Goal: Information Seeking & Learning: Check status

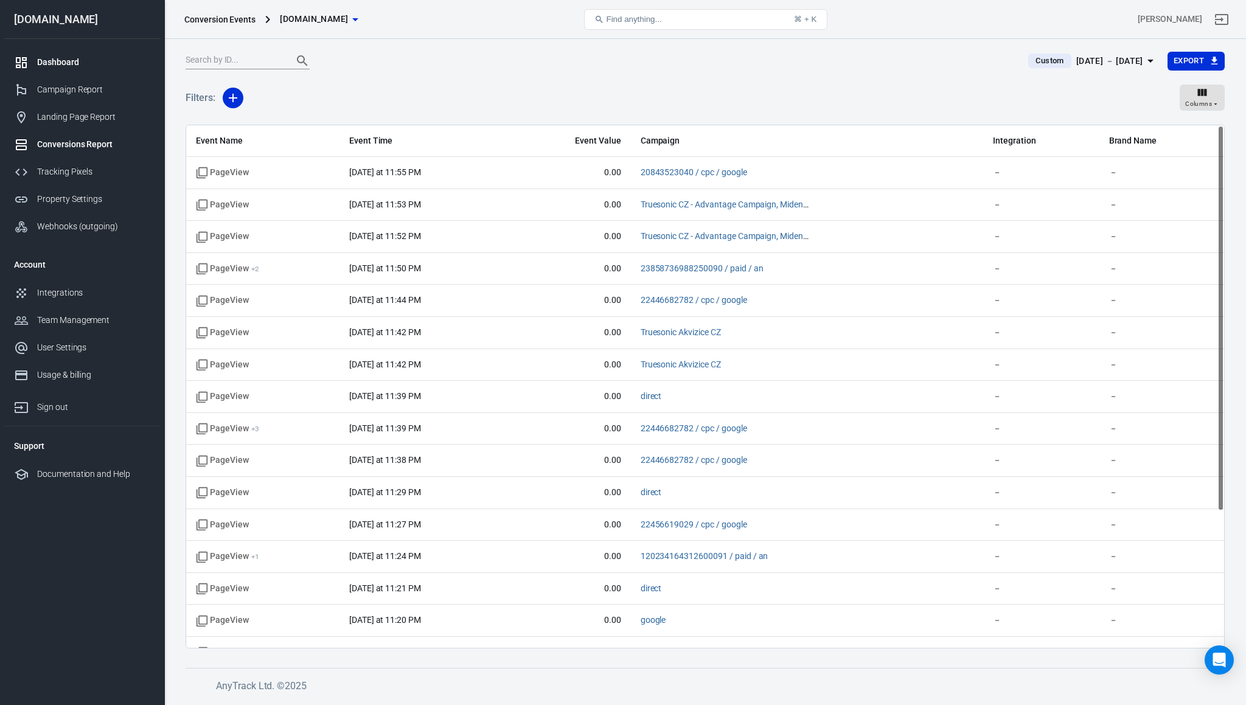
click at [68, 58] on div "Dashboard" at bounding box center [93, 62] width 113 height 13
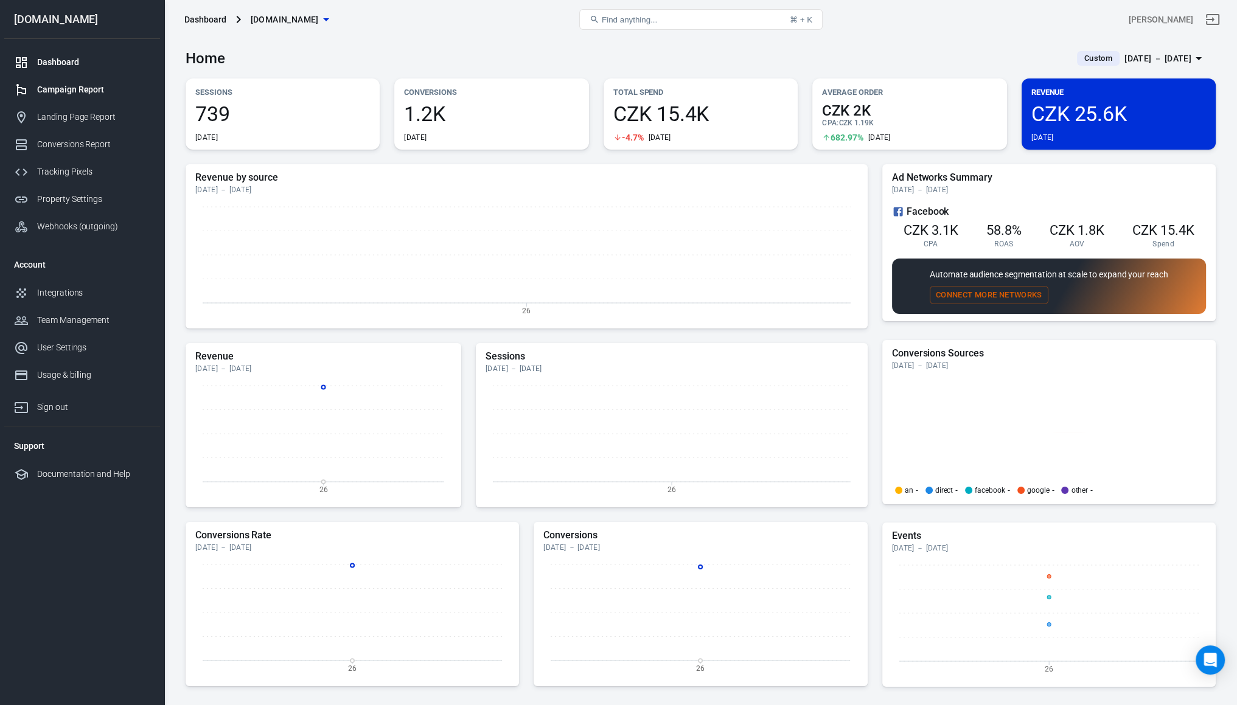
click at [80, 88] on div "Campaign Report" at bounding box center [93, 89] width 113 height 13
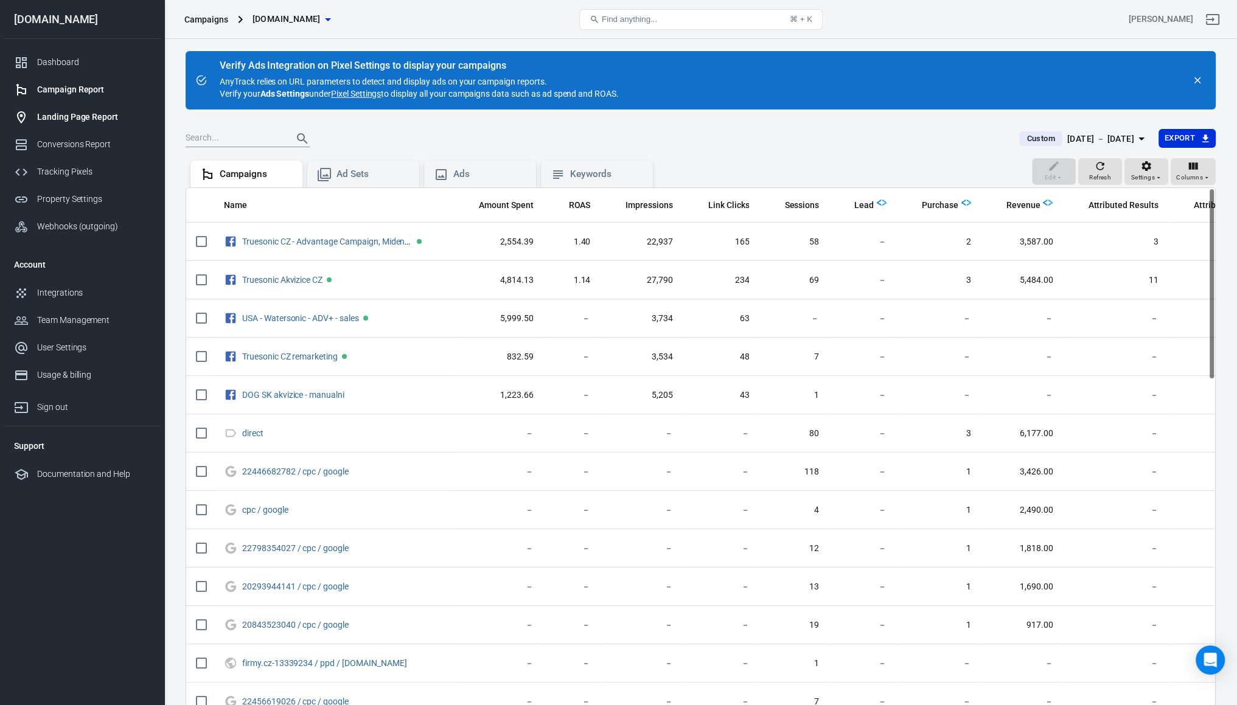
click at [88, 111] on div "Landing Page Report" at bounding box center [93, 117] width 113 height 13
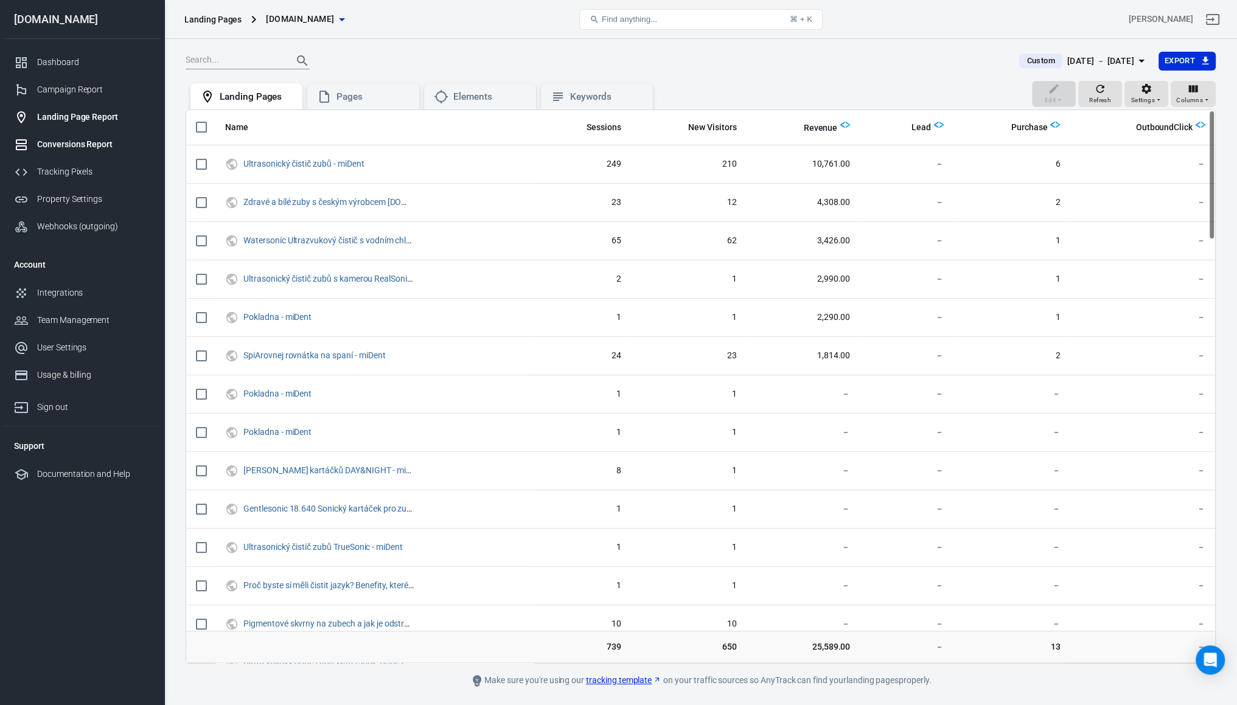
click at [68, 146] on div "Conversions Report" at bounding box center [93, 144] width 113 height 13
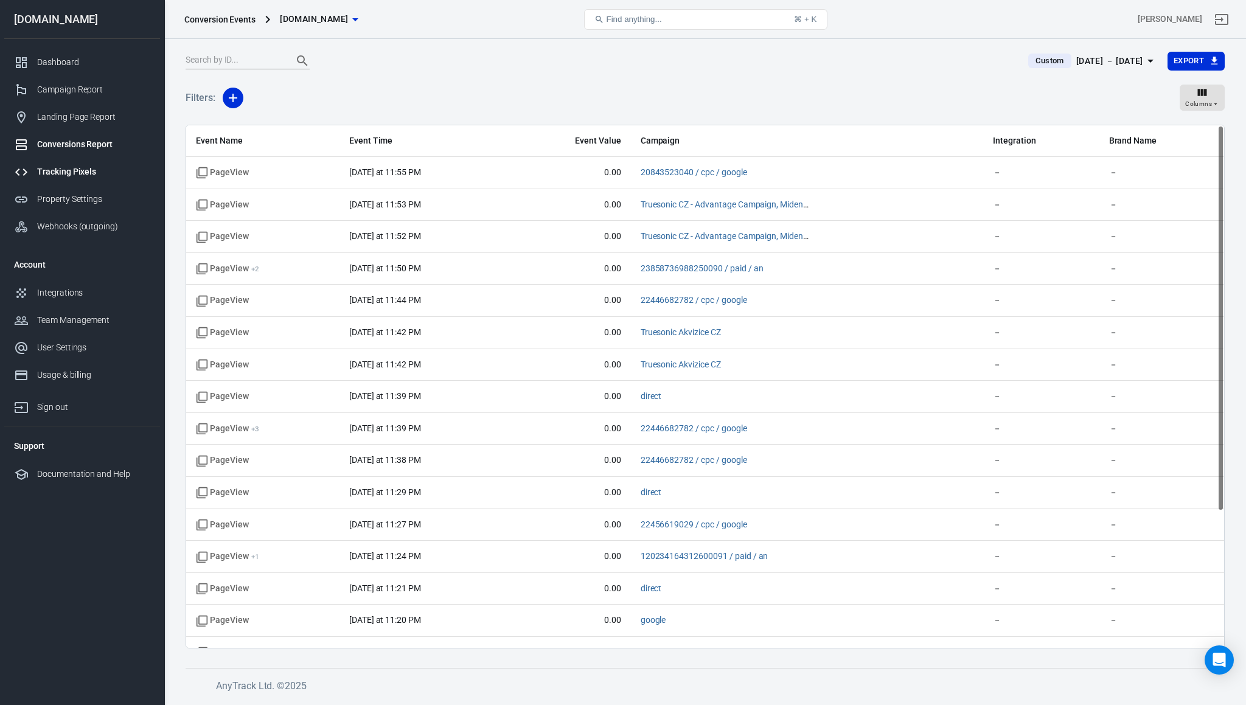
click at [72, 173] on div "Tracking Pixels" at bounding box center [93, 171] width 113 height 13
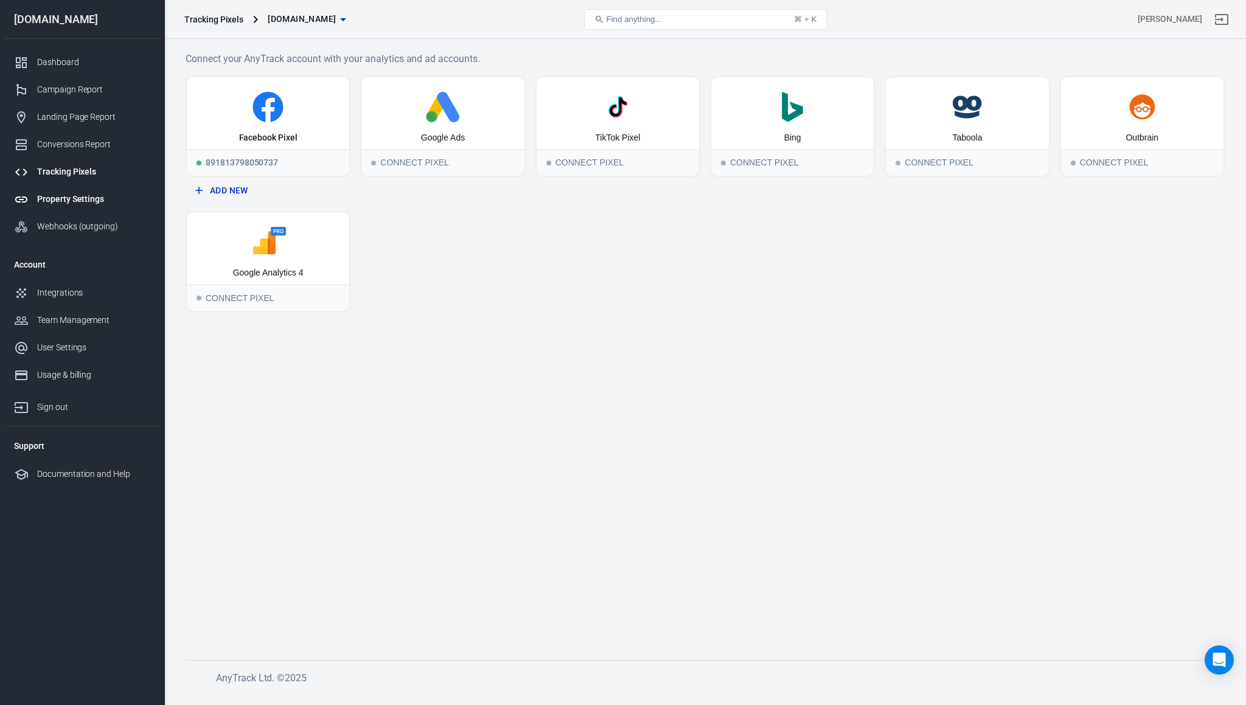
click at [72, 200] on div "Property Settings" at bounding box center [93, 199] width 113 height 13
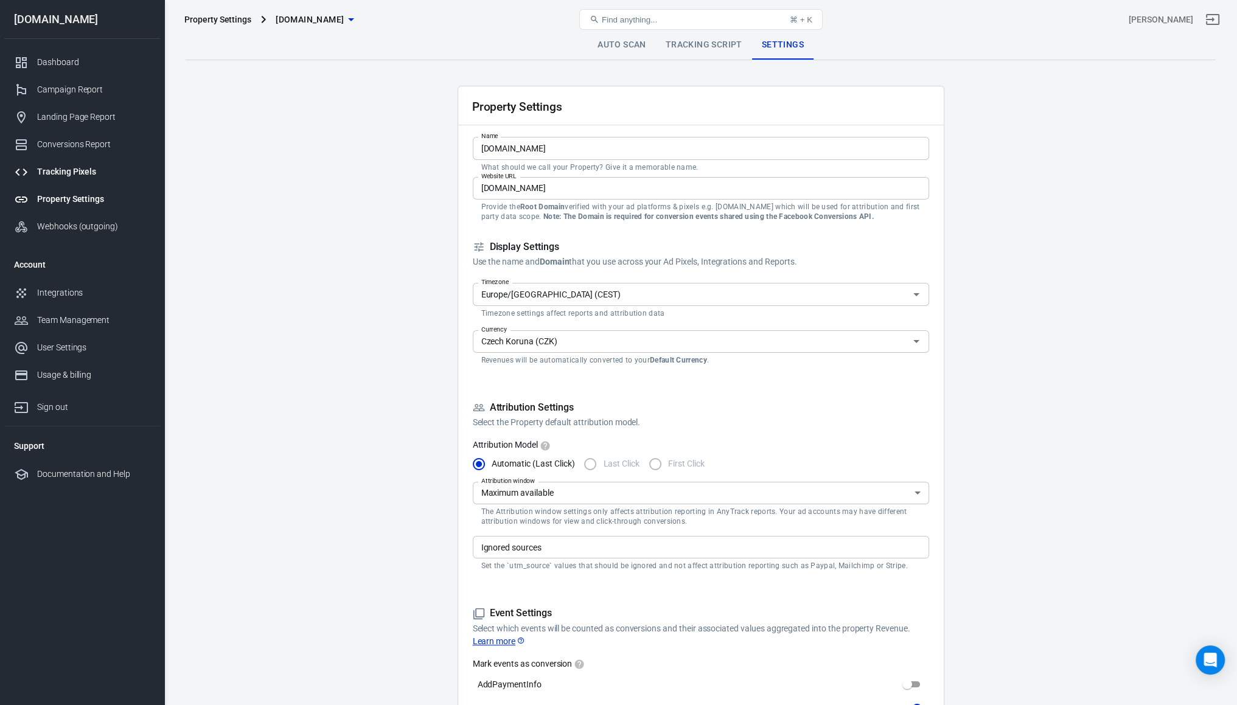
click at [63, 162] on link "Tracking Pixels" at bounding box center [82, 171] width 156 height 27
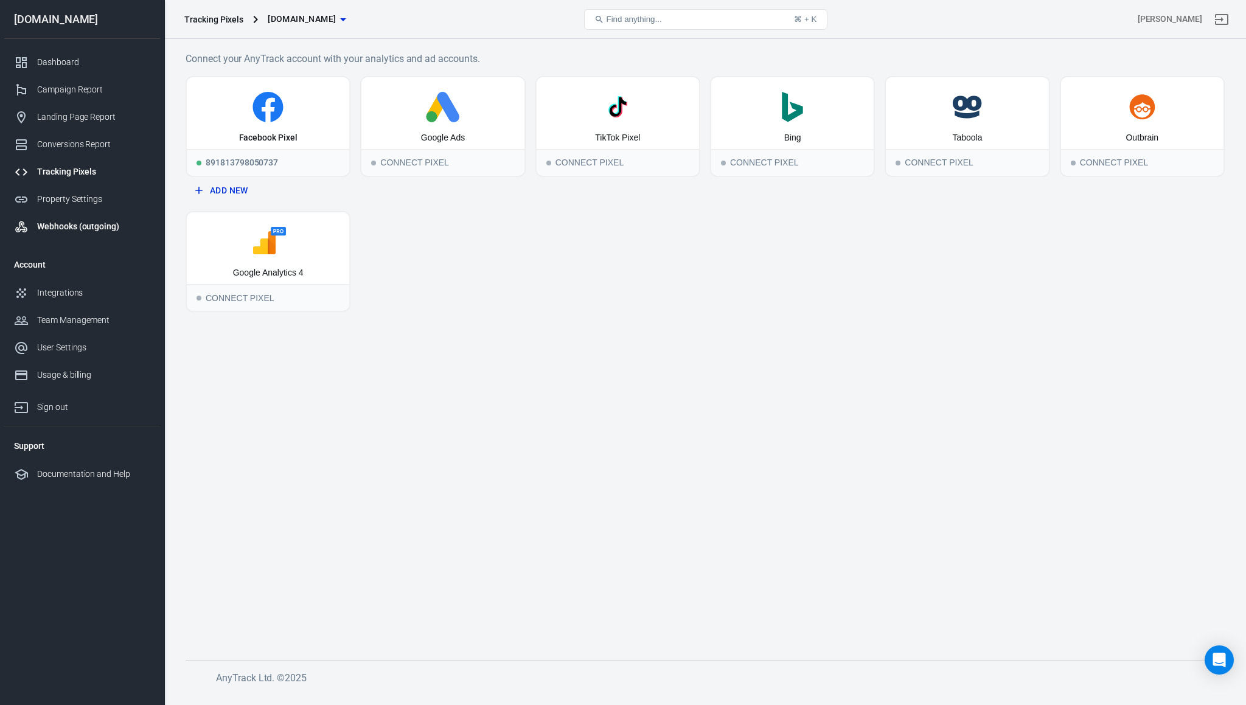
click at [54, 223] on div "Webhooks (outgoing)" at bounding box center [93, 226] width 113 height 13
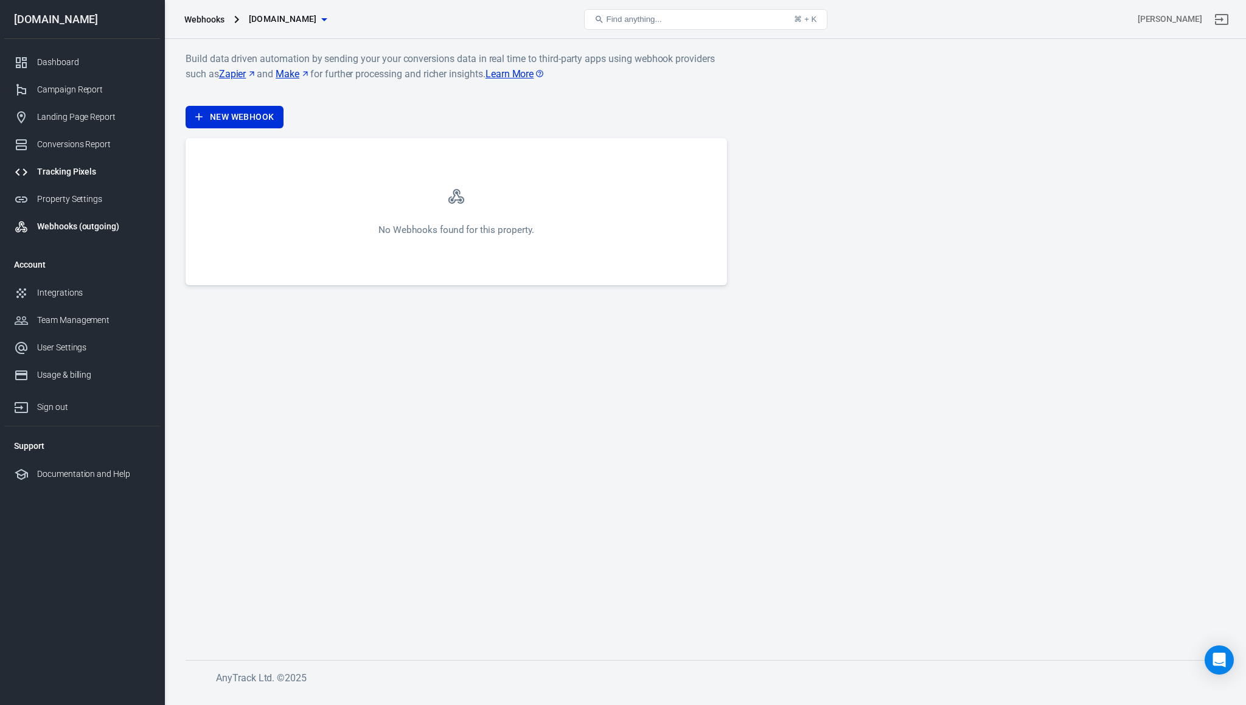
click at [83, 171] on div "Tracking Pixels" at bounding box center [93, 171] width 113 height 13
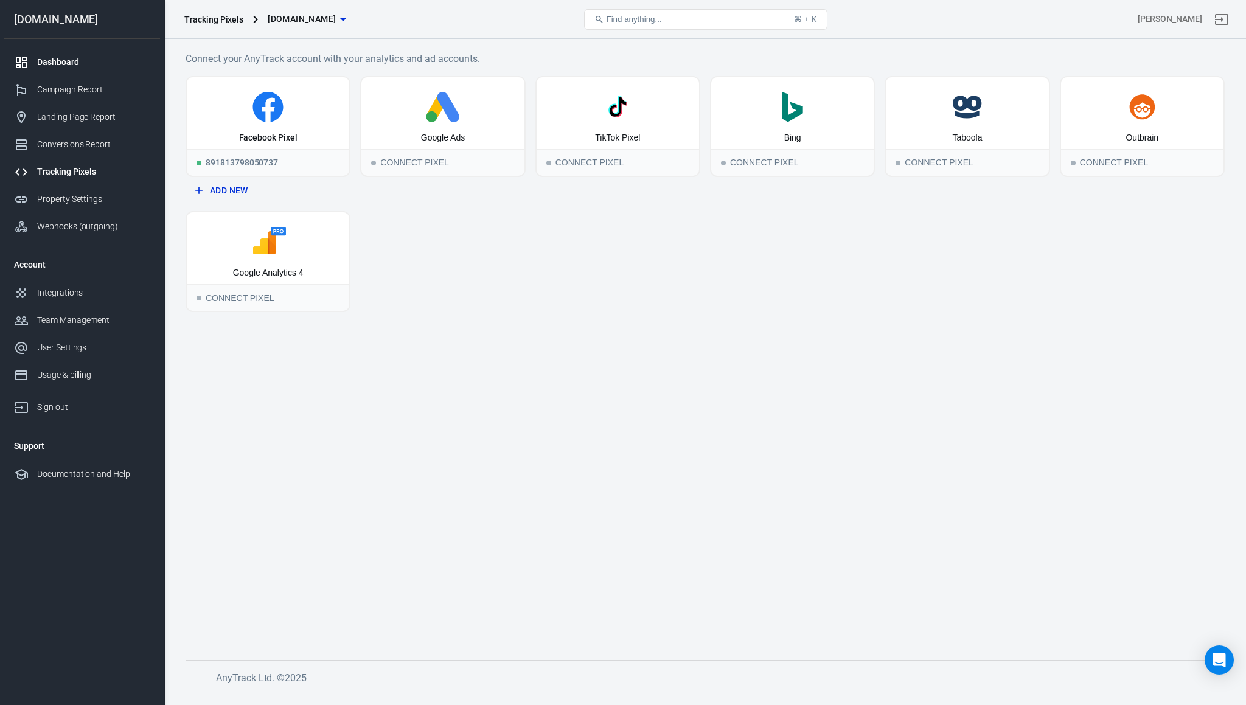
click at [67, 56] on div "Dashboard" at bounding box center [93, 62] width 113 height 13
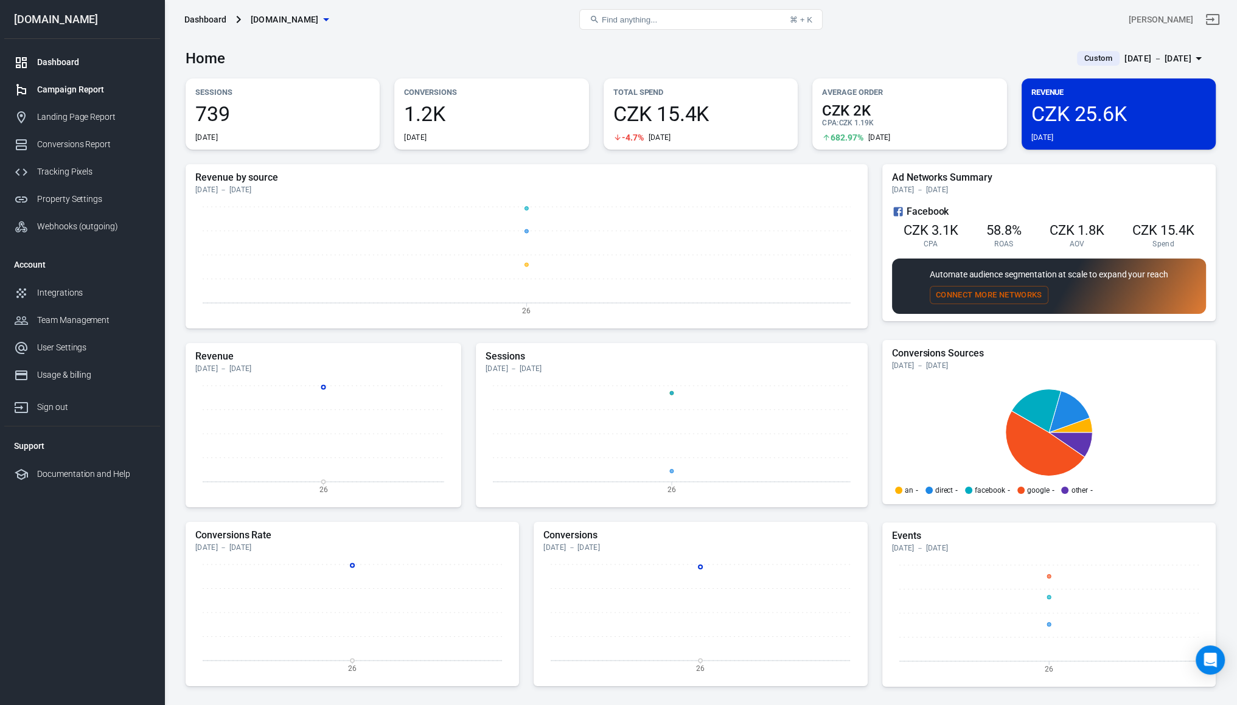
click at [51, 82] on link "Campaign Report" at bounding box center [82, 89] width 156 height 27
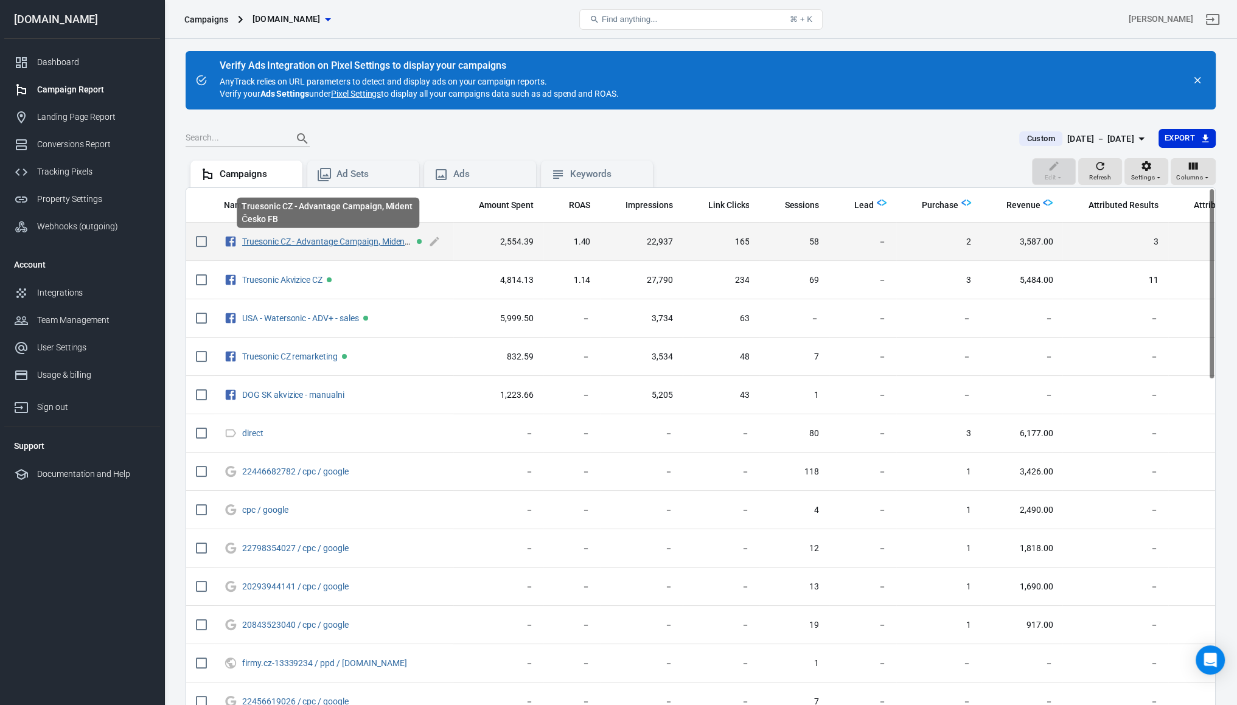
click at [290, 242] on link "Truesonic CZ - Advantage Campaign, Mident Česko FB" at bounding box center [343, 242] width 203 height 10
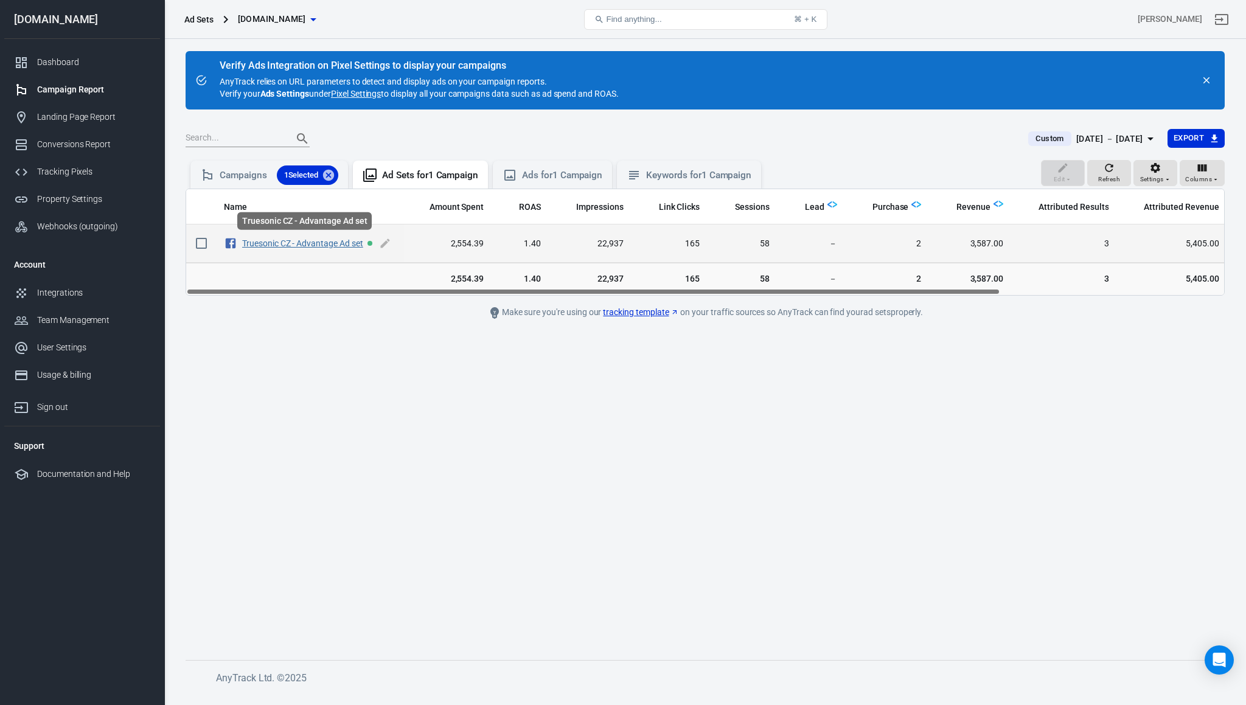
click at [286, 244] on link "Truesonic CZ - Advantage Ad set" at bounding box center [302, 243] width 121 height 10
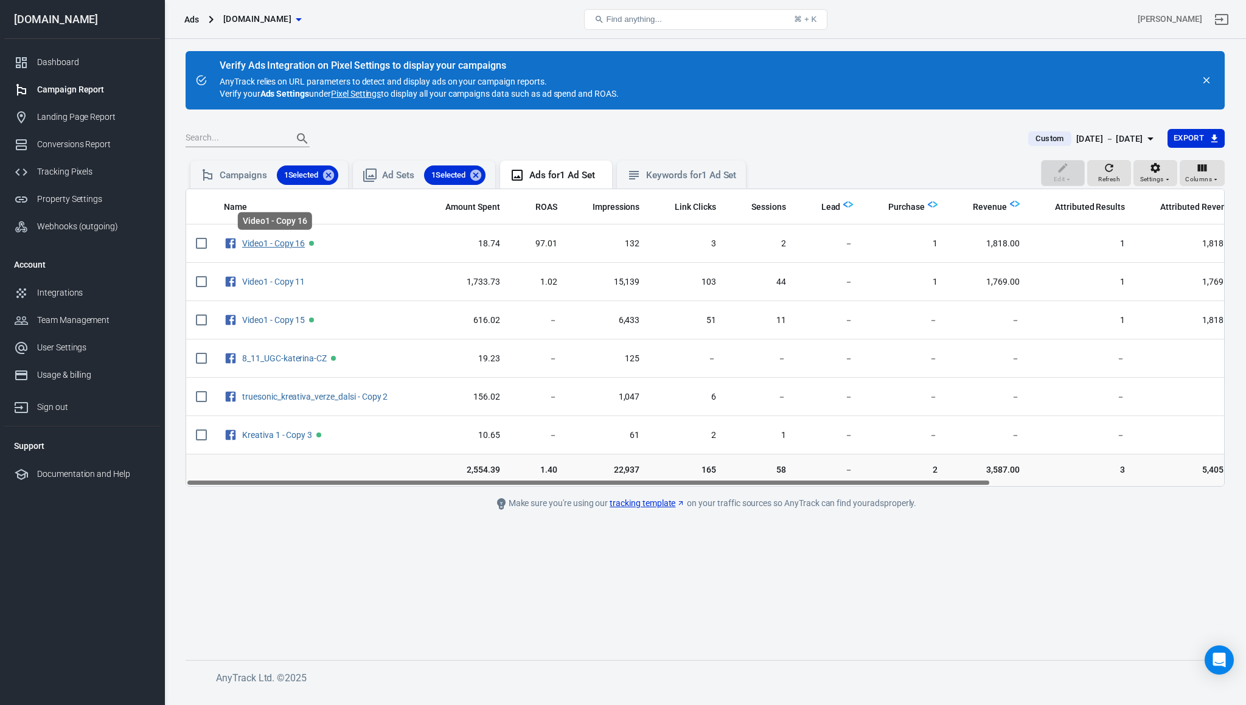
click at [286, 244] on link "Video1 - Copy 16" at bounding box center [273, 243] width 63 height 10
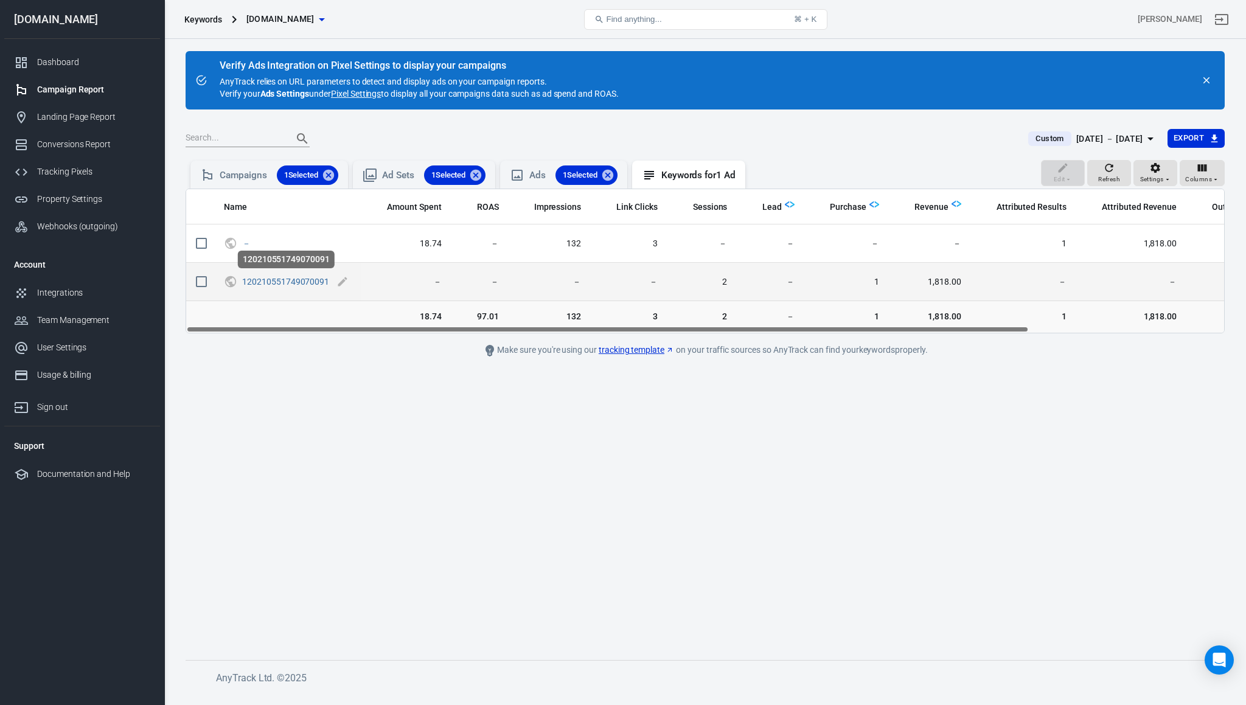
click at [285, 287] on span "120210551749070091" at bounding box center [285, 282] width 87 height 12
click at [282, 282] on link "120210551749070091" at bounding box center [285, 282] width 87 height 10
checkbox input "true"
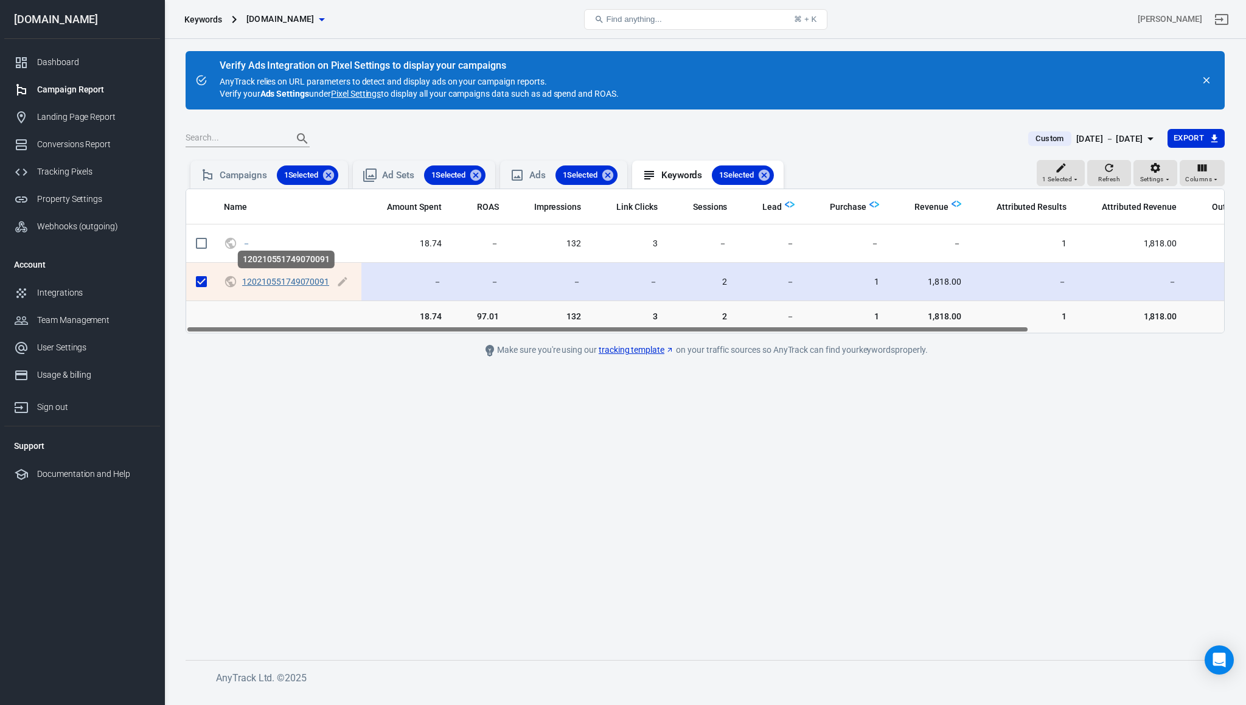
click at [282, 282] on link "120210551749070091" at bounding box center [285, 282] width 87 height 10
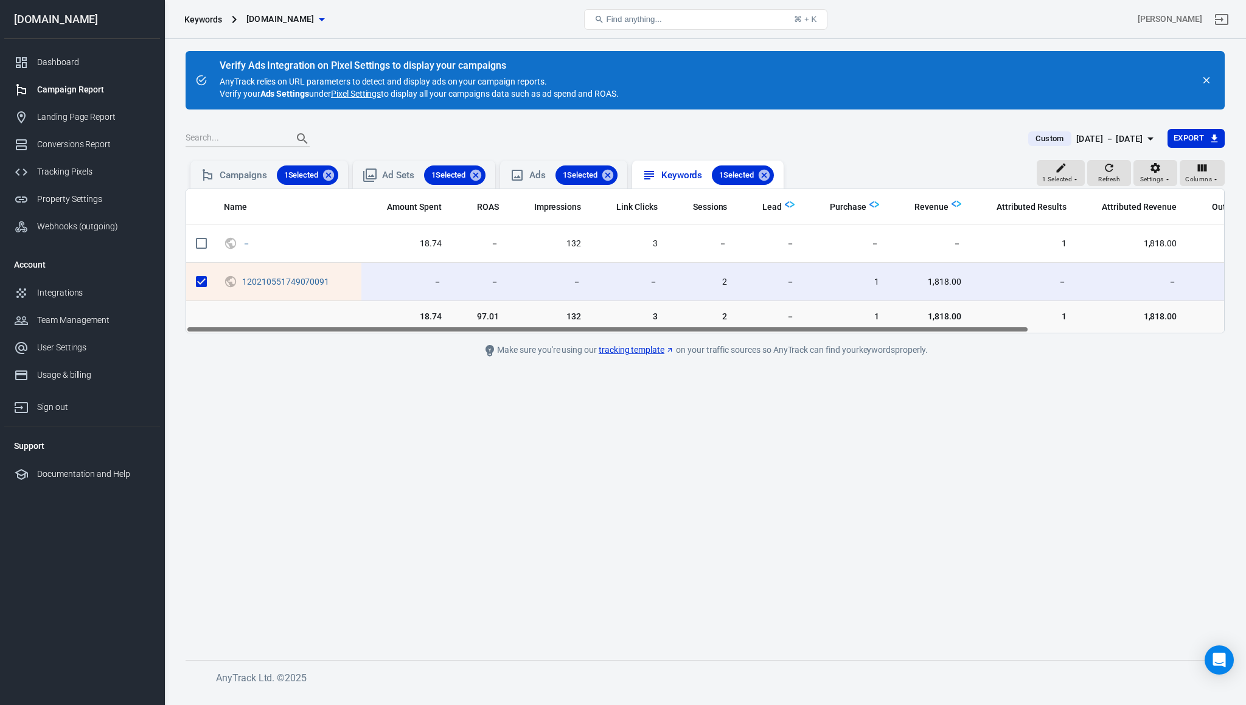
click at [774, 176] on div "1 Selected" at bounding box center [743, 174] width 62 height 19
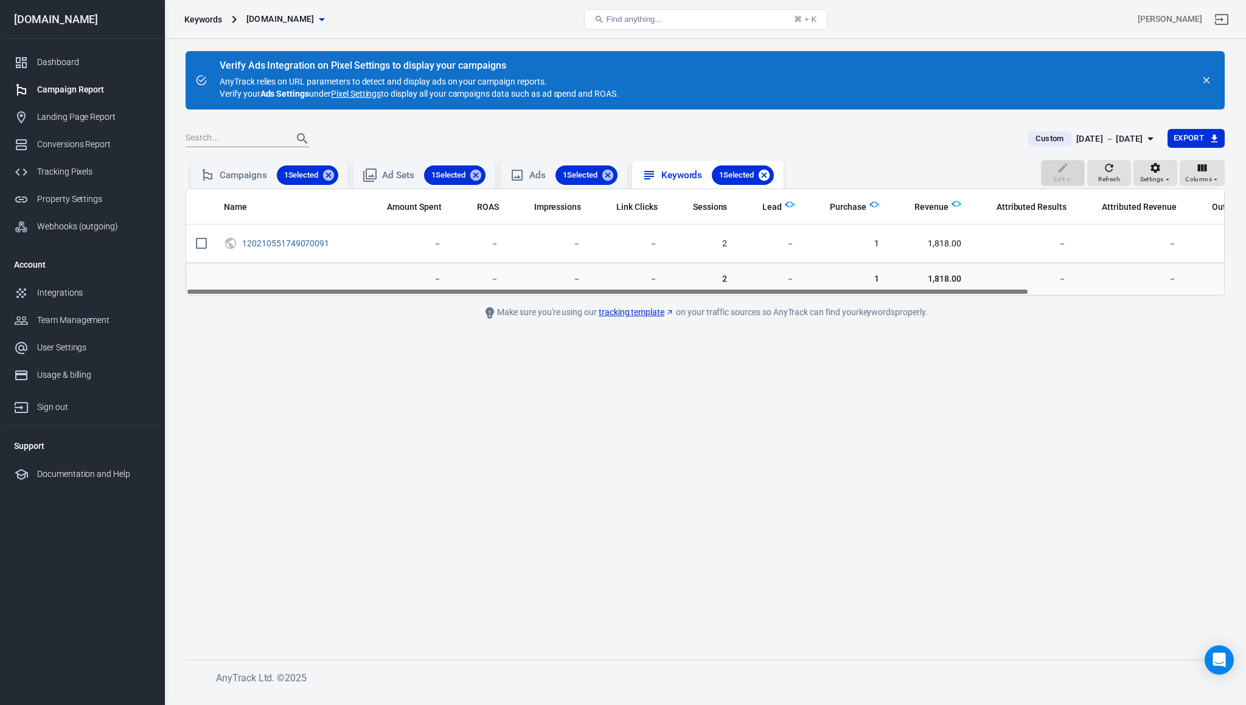
click at [770, 175] on icon at bounding box center [764, 175] width 11 height 11
click at [614, 175] on icon at bounding box center [607, 175] width 13 height 13
click at [754, 173] on icon at bounding box center [748, 175] width 11 height 11
drag, startPoint x: 760, startPoint y: 170, endPoint x: 756, endPoint y: 175, distance: 6.5
click at [756, 170] on icon at bounding box center [749, 175] width 13 height 13
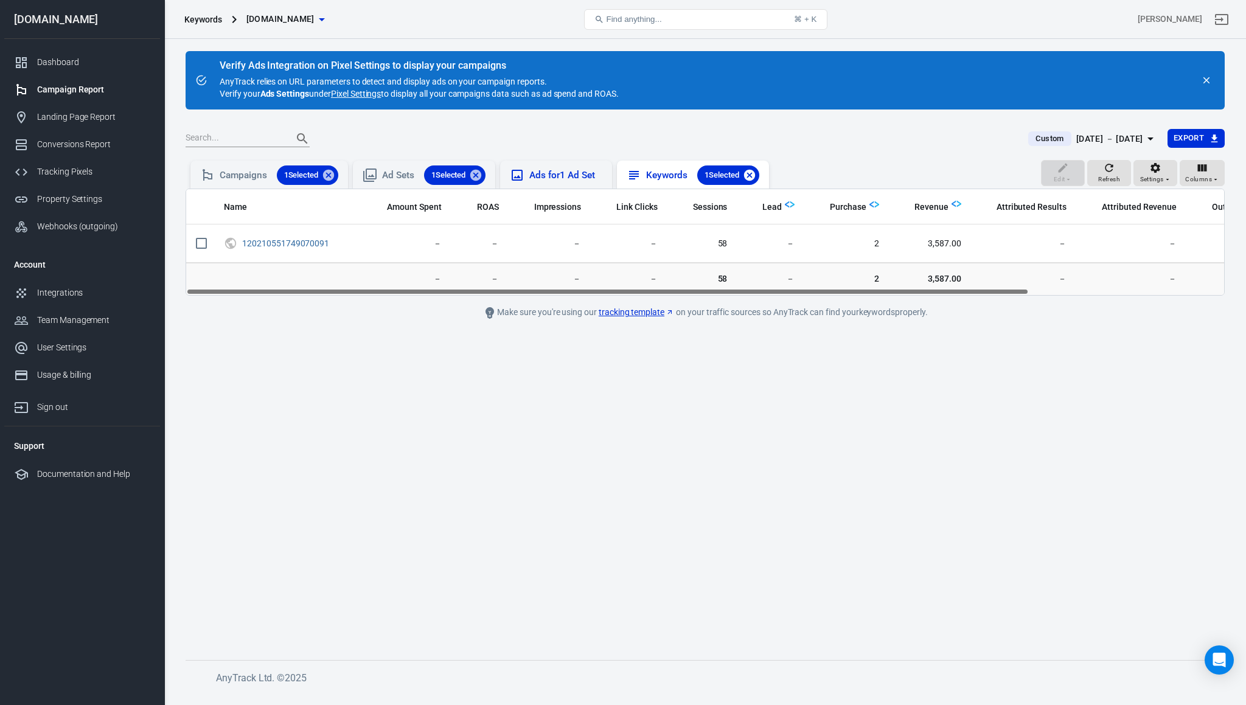
click at [754, 177] on icon at bounding box center [749, 175] width 13 height 13
click at [480, 177] on icon at bounding box center [475, 175] width 11 height 11
click at [40, 136] on link "Conversions Report" at bounding box center [82, 144] width 156 height 27
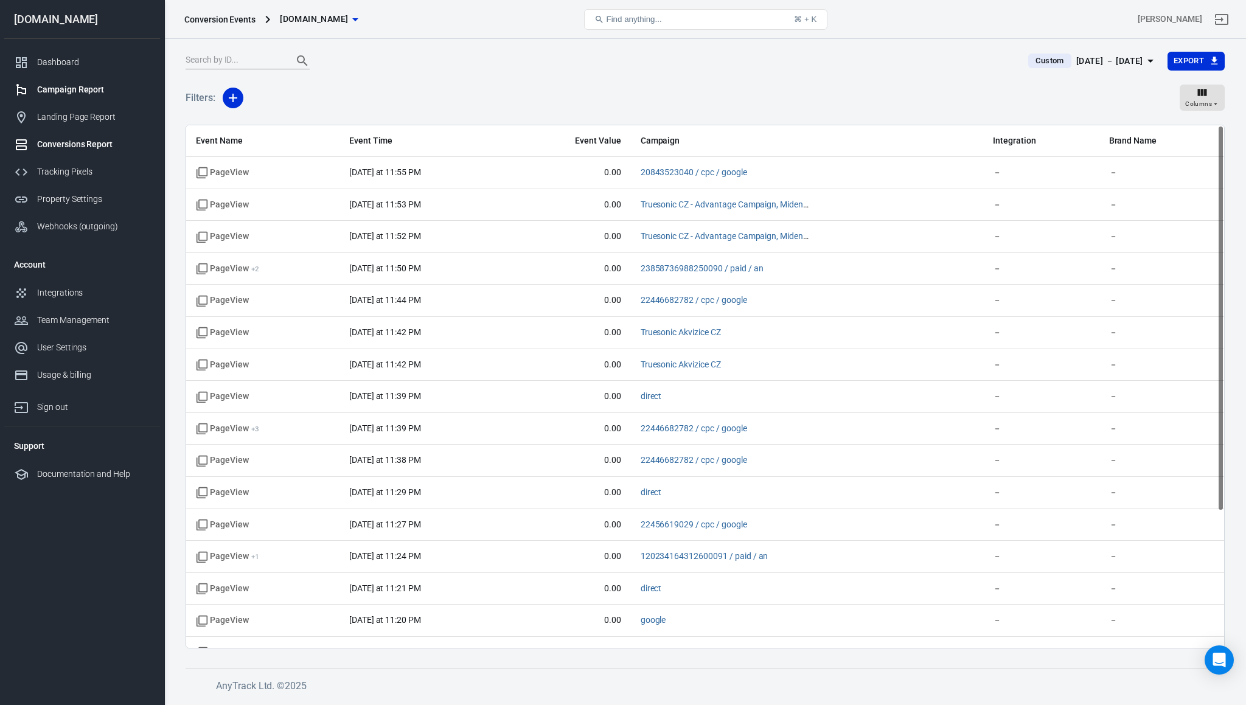
click at [34, 92] on div at bounding box center [25, 90] width 23 height 15
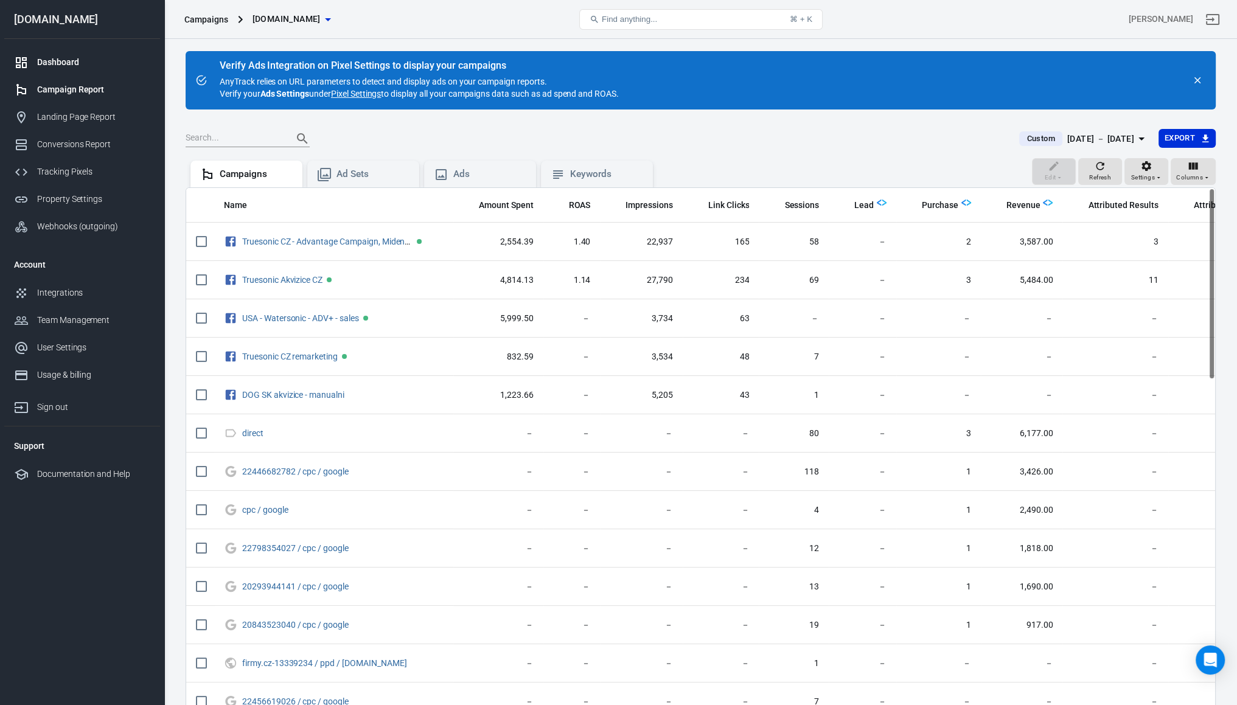
click at [61, 58] on div "Dashboard" at bounding box center [93, 62] width 113 height 13
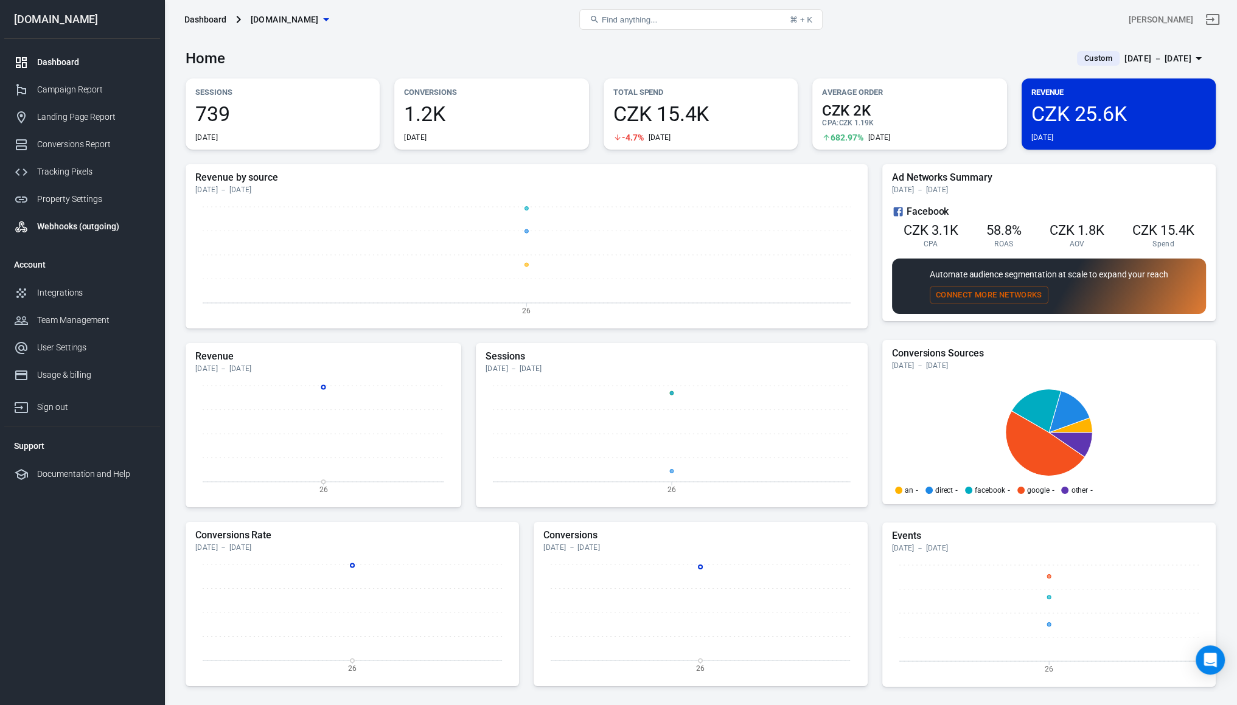
click at [50, 215] on link "Webhooks (outgoing)" at bounding box center [82, 226] width 156 height 27
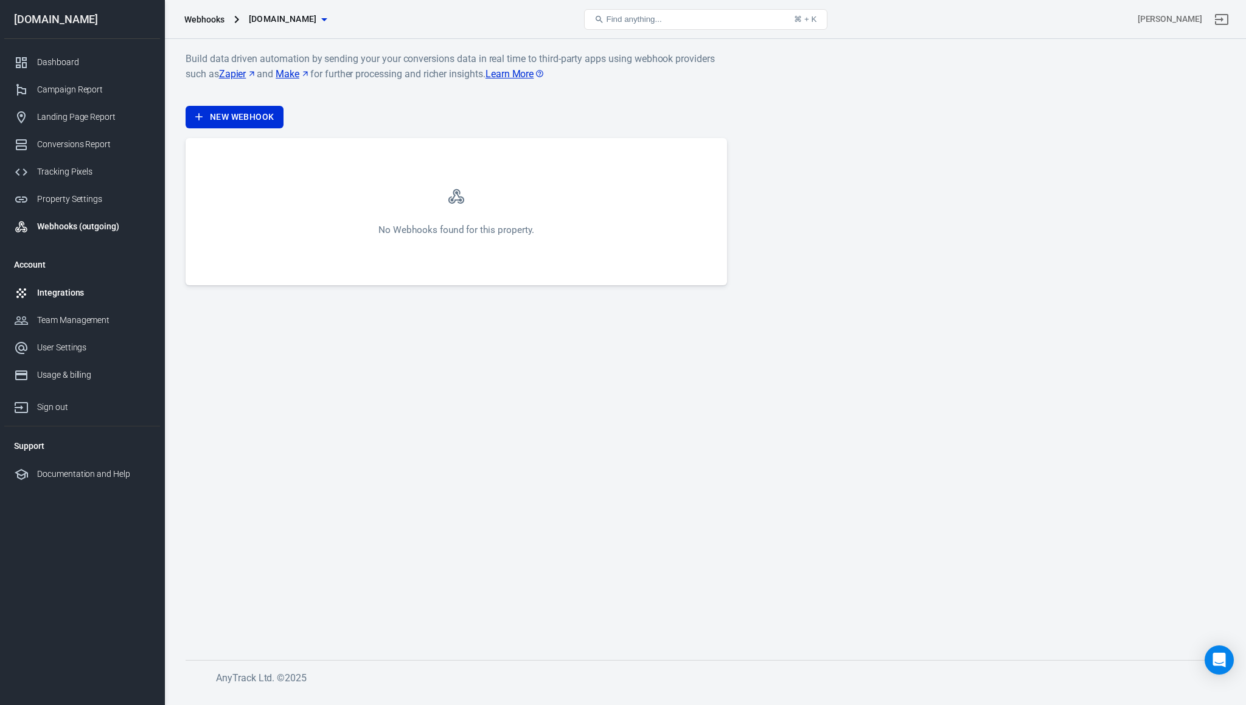
click at [61, 289] on div "Integrations" at bounding box center [93, 293] width 113 height 13
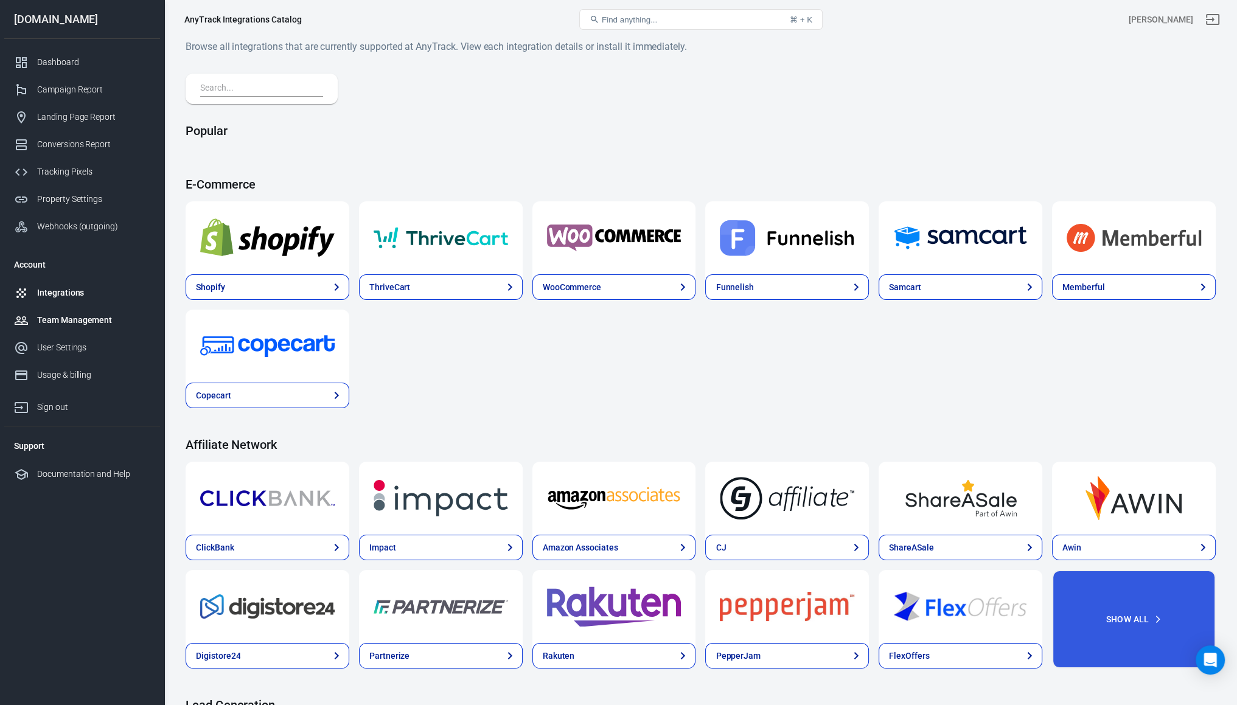
click at [49, 321] on div "Team Management" at bounding box center [93, 320] width 113 height 13
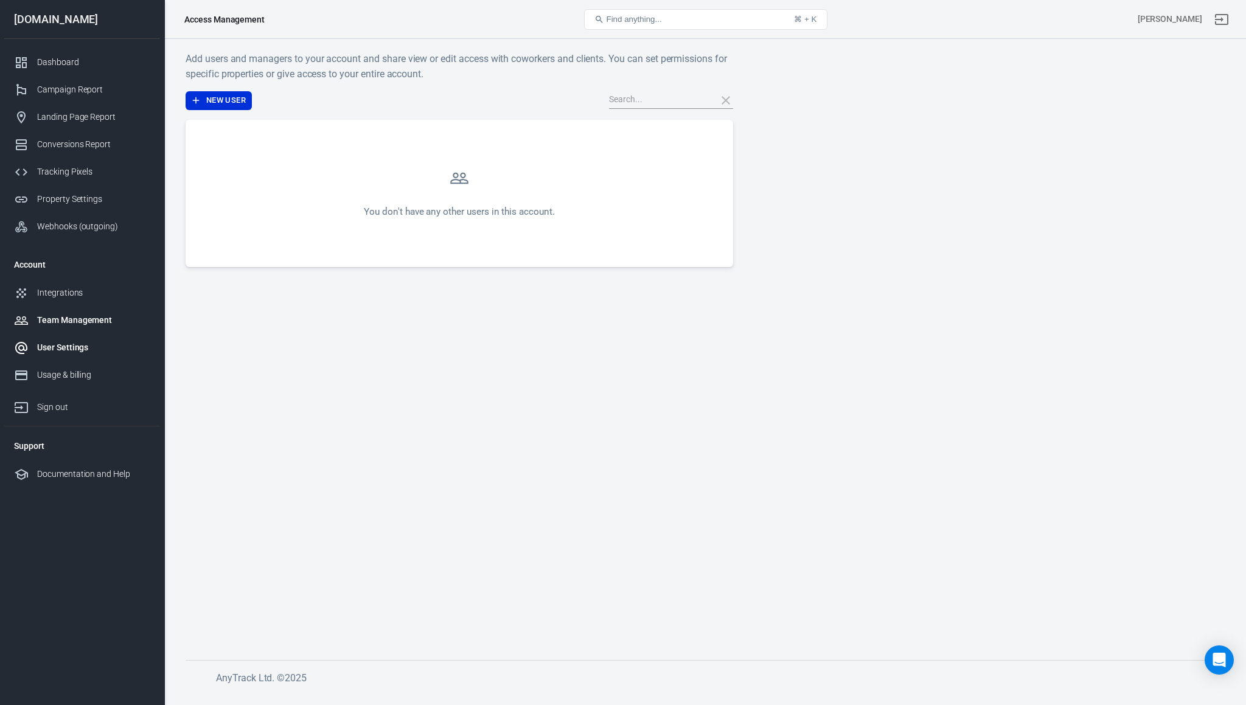
click at [55, 344] on div "User Settings" at bounding box center [93, 347] width 113 height 13
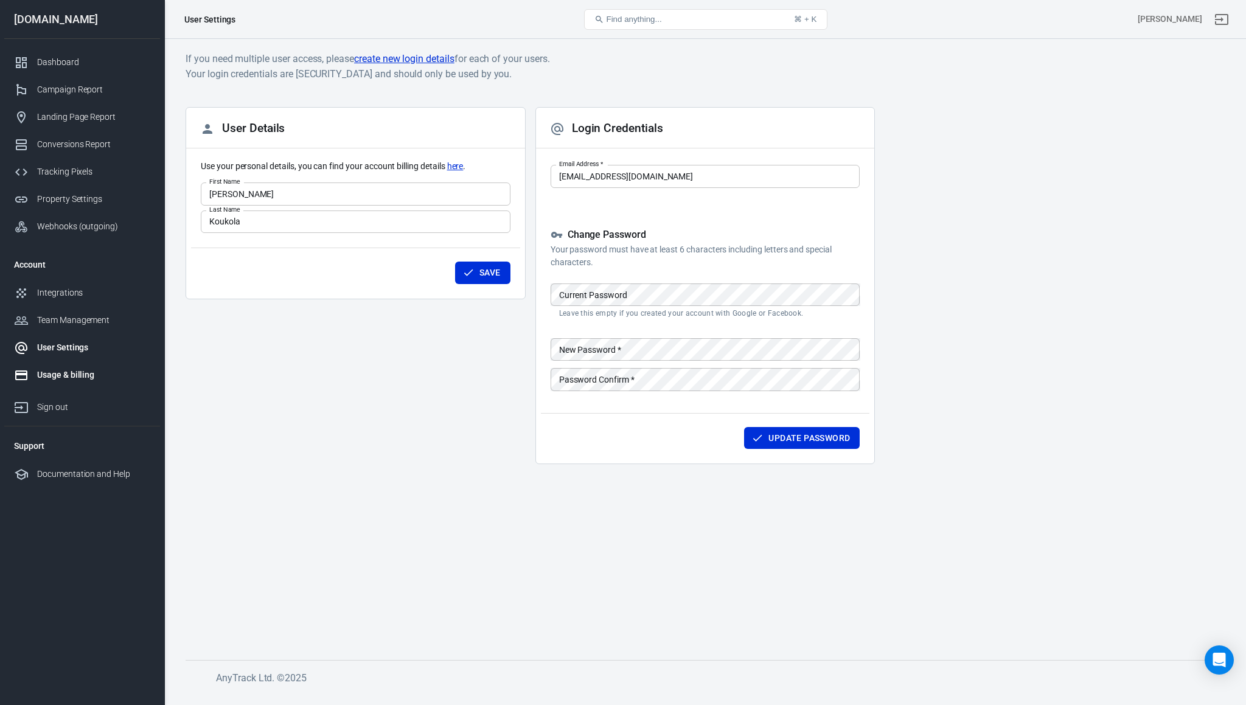
click at [58, 369] on div "Usage & billing" at bounding box center [93, 375] width 113 height 13
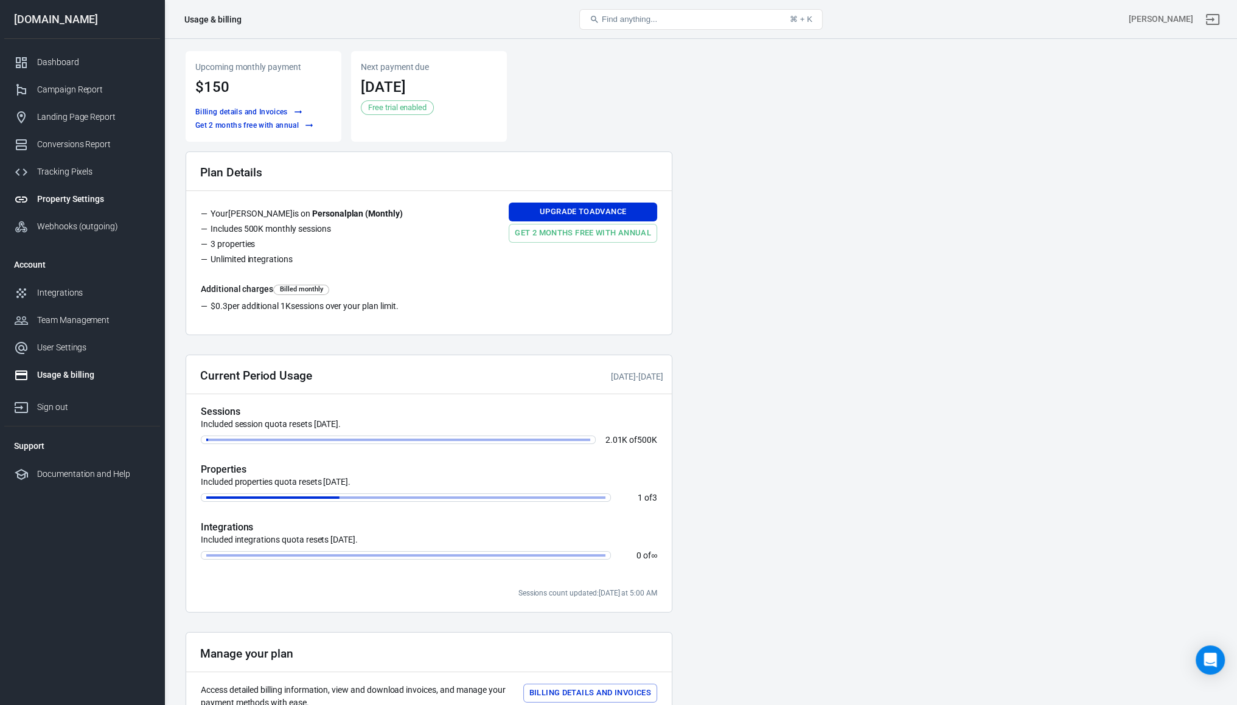
click at [52, 206] on link "Property Settings" at bounding box center [82, 199] width 156 height 27
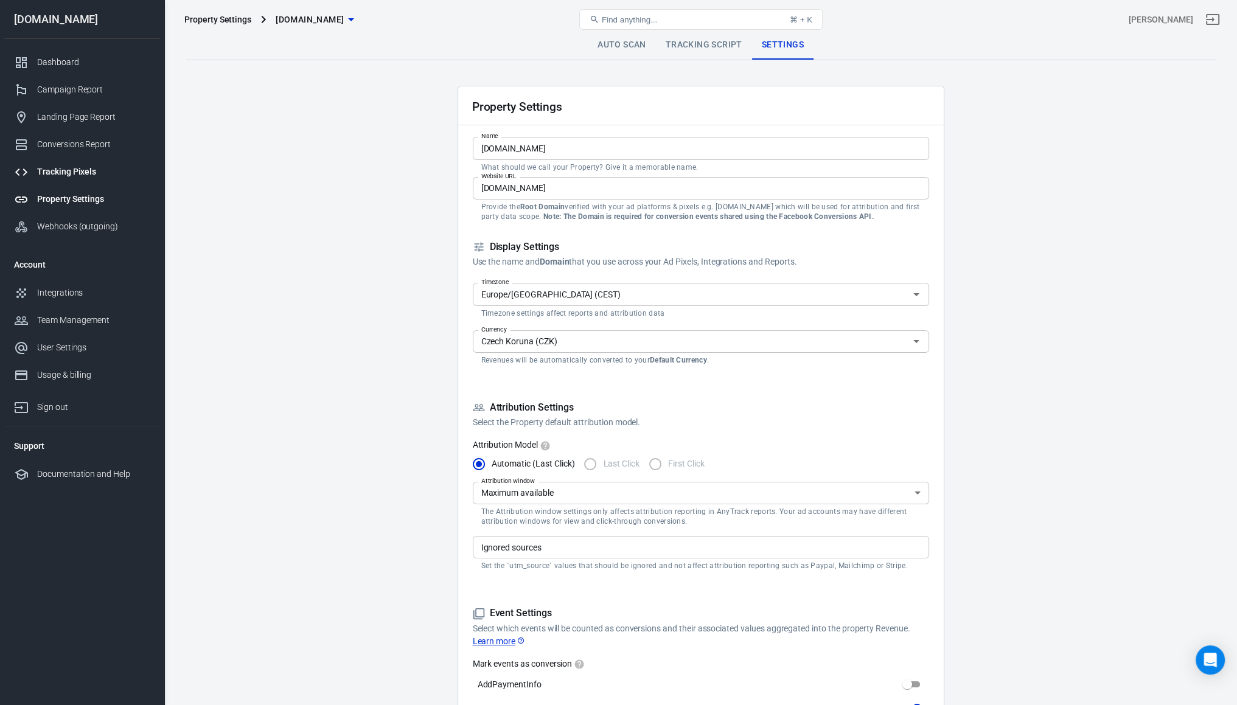
click at [41, 183] on link "Tracking Pixels" at bounding box center [82, 171] width 156 height 27
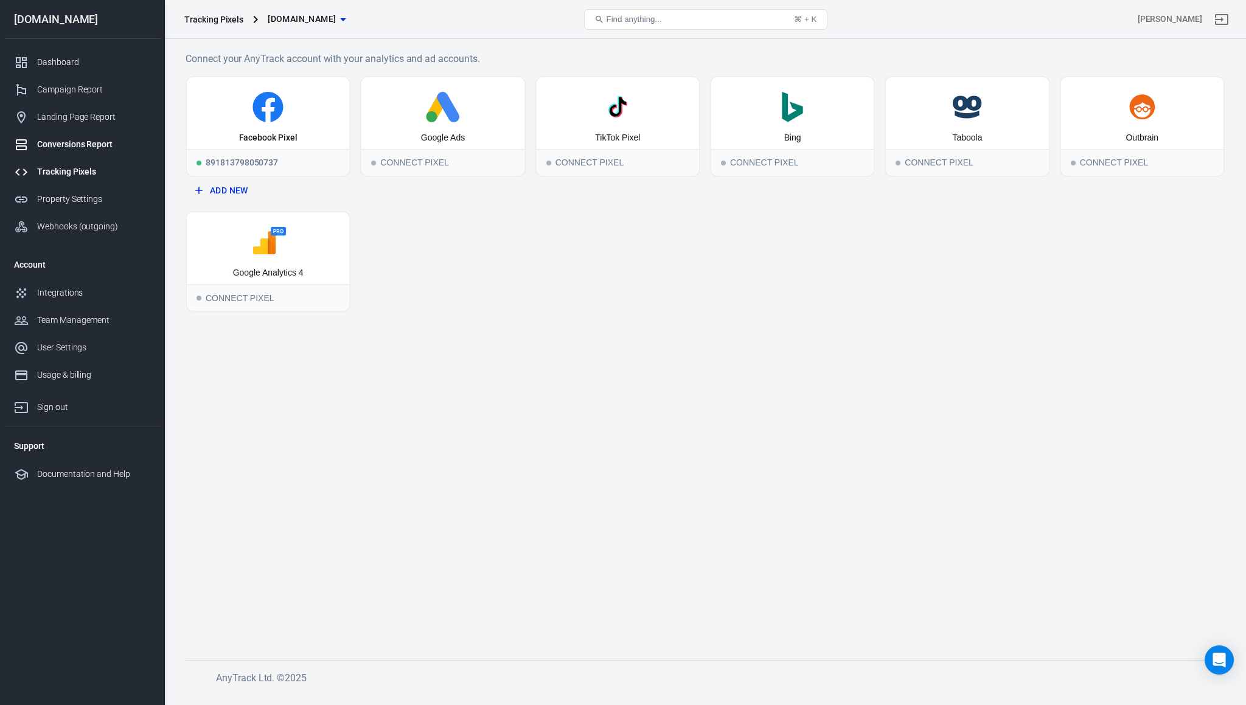
click at [47, 142] on div "Conversions Report" at bounding box center [93, 144] width 113 height 13
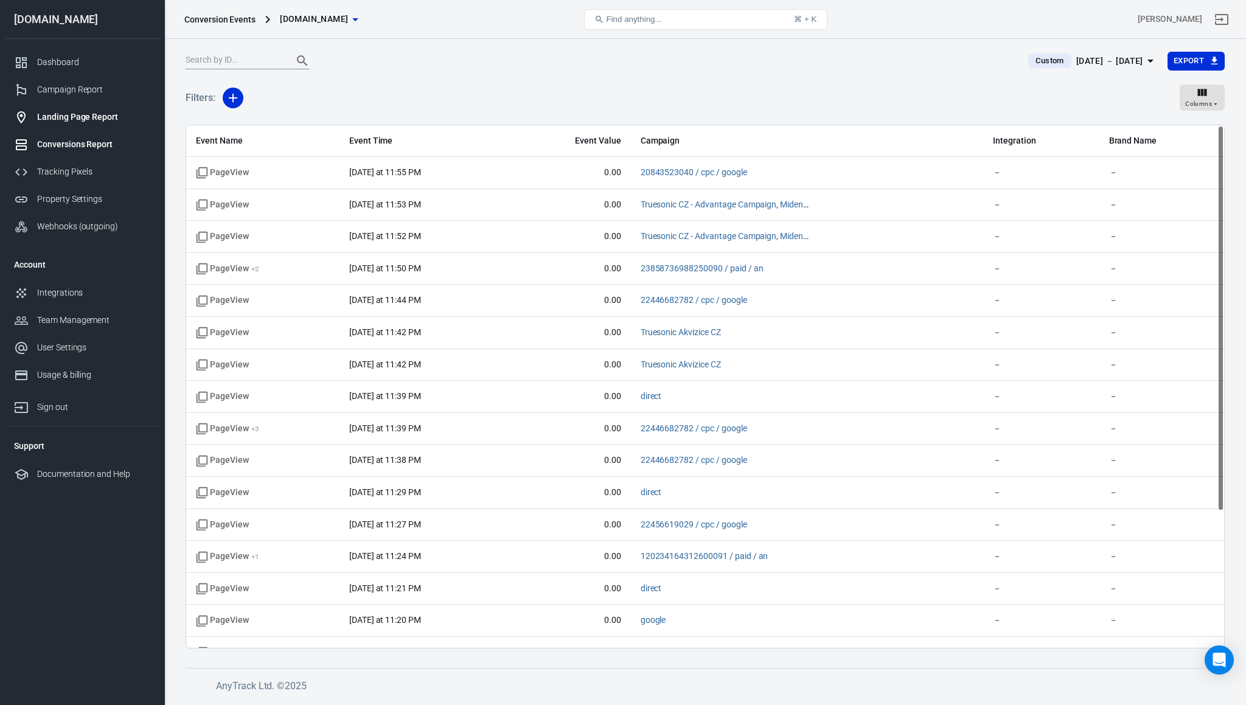
click at [50, 123] on link "Landing Page Report" at bounding box center [82, 116] width 156 height 27
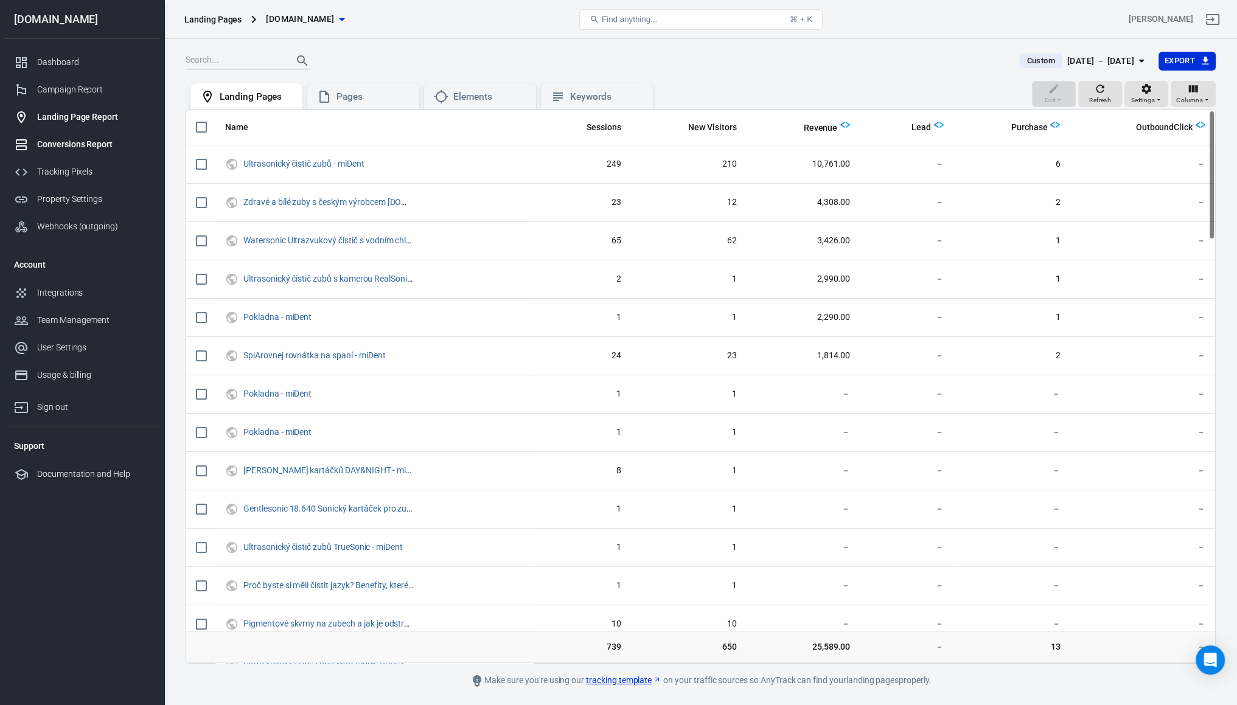
click at [62, 150] on div "Conversions Report" at bounding box center [93, 144] width 113 height 13
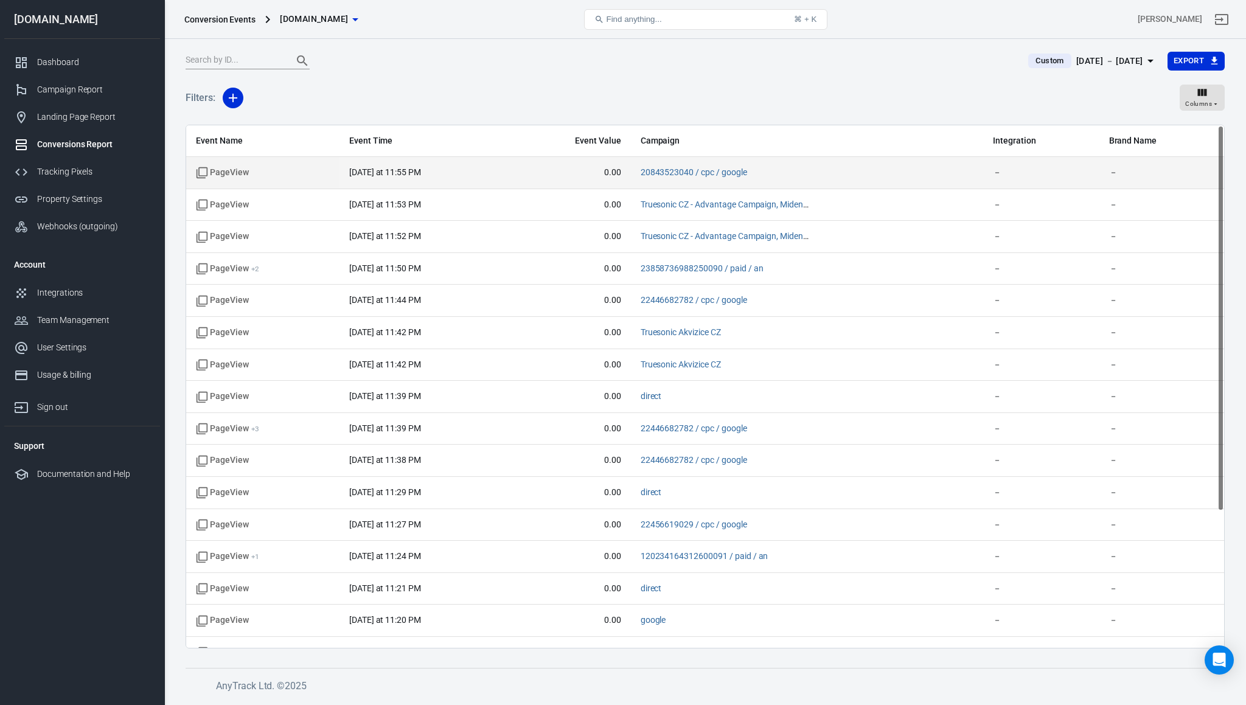
click at [234, 170] on span "PageView" at bounding box center [222, 173] width 53 height 12
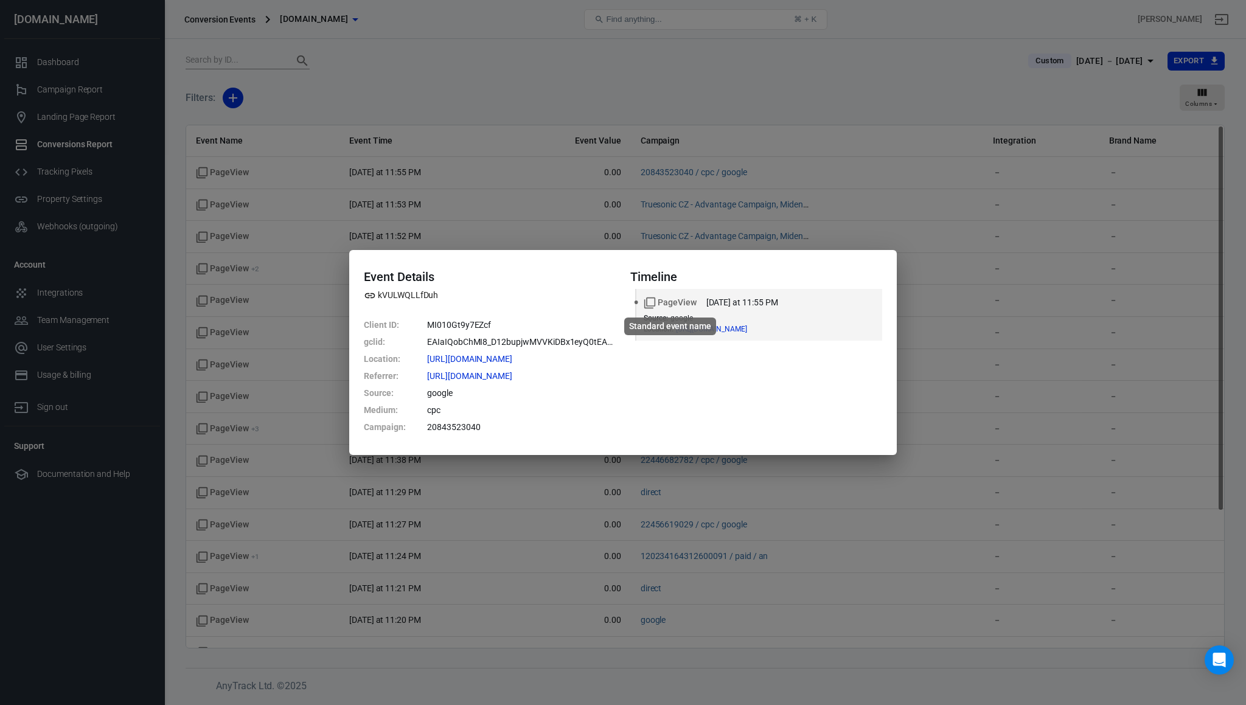
click at [647, 302] on icon "Standard event name" at bounding box center [650, 303] width 12 height 12
click at [636, 302] on li "PageView [DATE] at 11:55 PM Source : google Location : [URL][DOMAIN_NAME]" at bounding box center [759, 315] width 246 height 52
click at [233, 330] on div "Event Details kVULWQLLfDuh Client ID : MI010Gt9y7EZcf gclid : EAIaIQobChMI8_D12…" at bounding box center [623, 352] width 1246 height 705
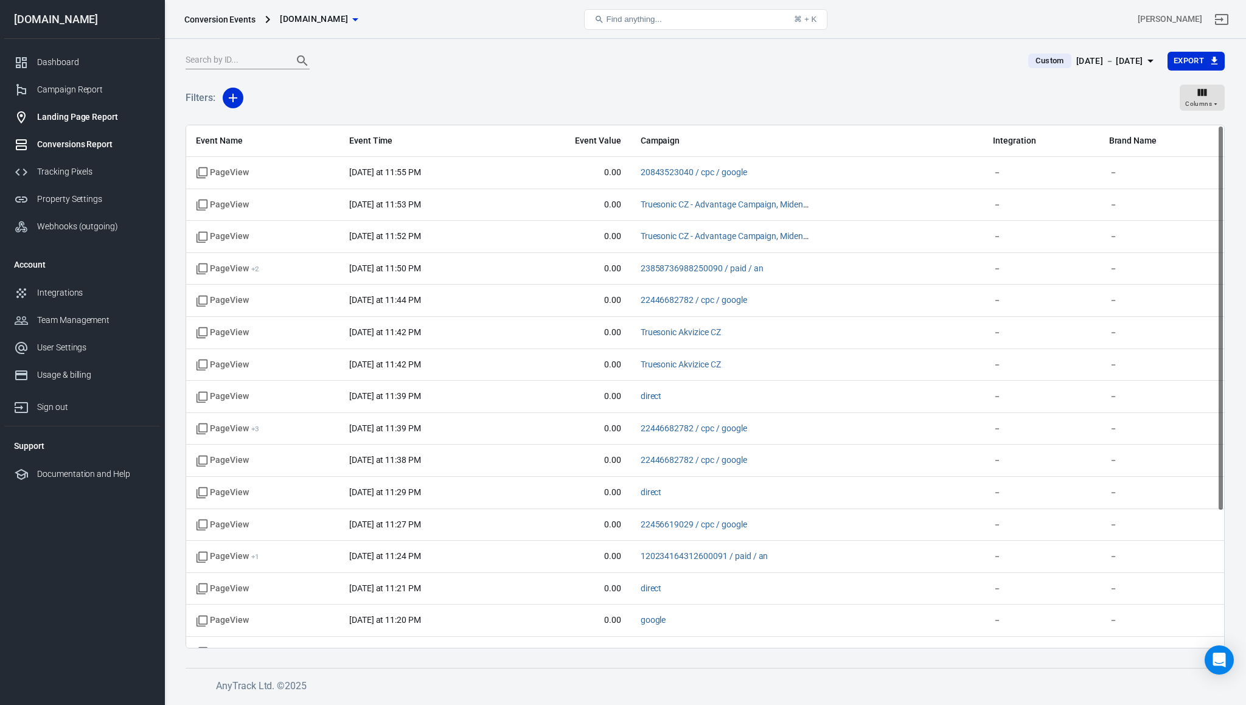
click at [66, 128] on link "Landing Page Report" at bounding box center [82, 116] width 156 height 27
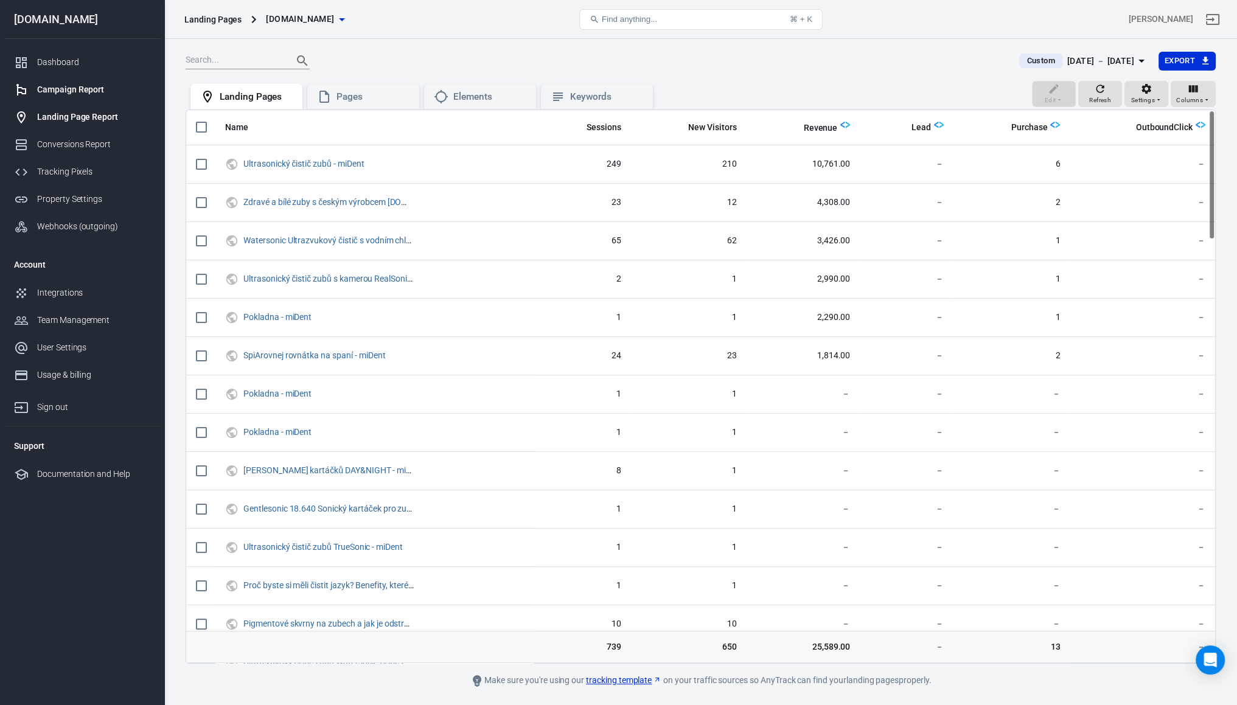
click at [56, 97] on link "Campaign Report" at bounding box center [82, 89] width 156 height 27
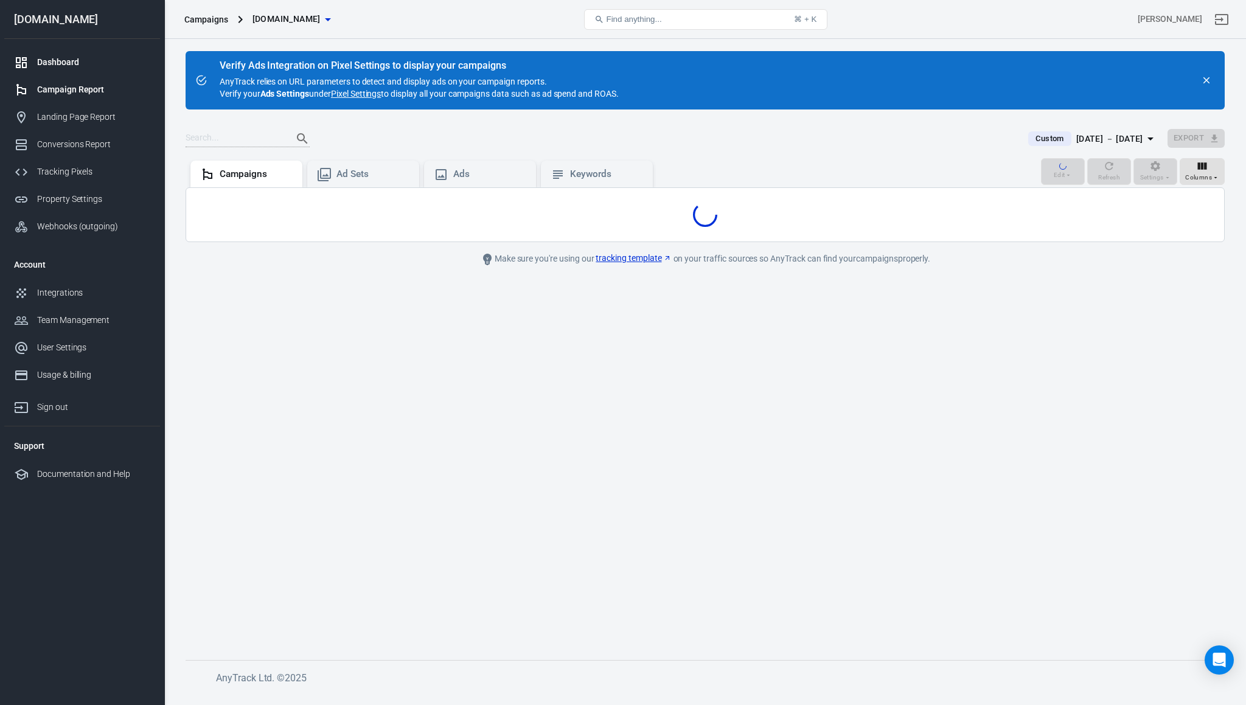
click at [50, 58] on div "Dashboard" at bounding box center [93, 62] width 113 height 13
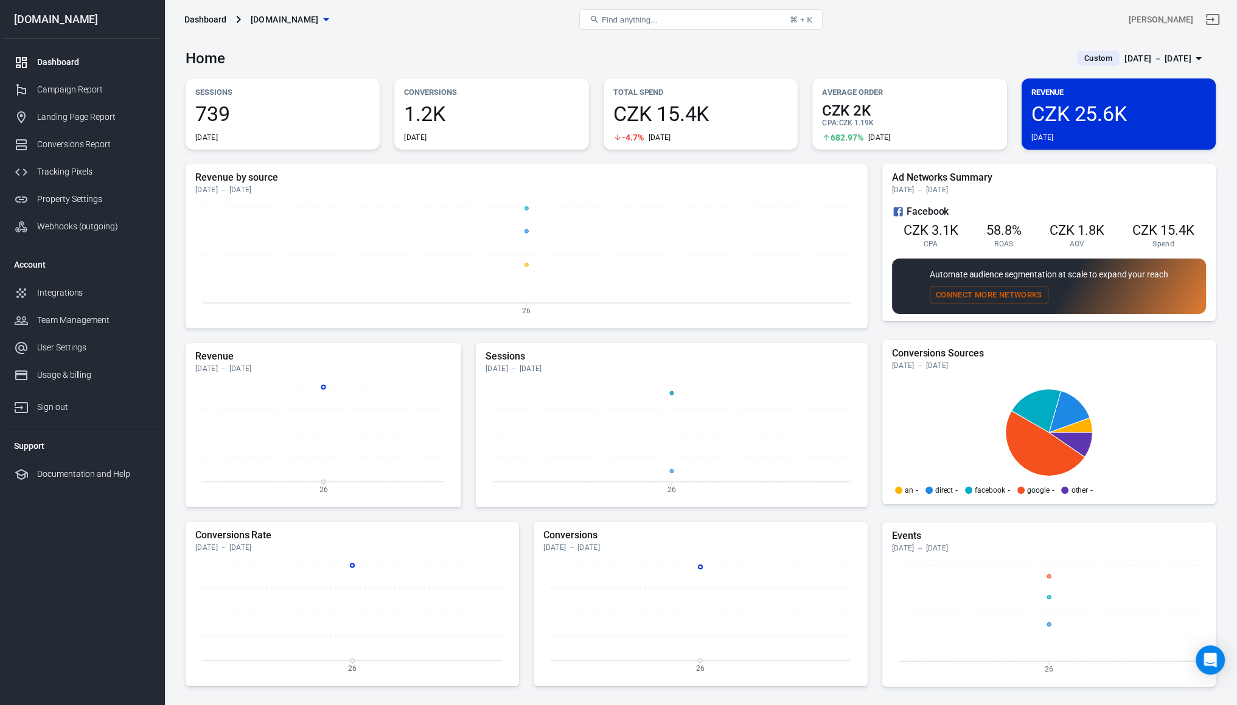
click at [65, 58] on div "Dashboard" at bounding box center [93, 62] width 113 height 13
click at [58, 91] on div "Campaign Report" at bounding box center [93, 89] width 113 height 13
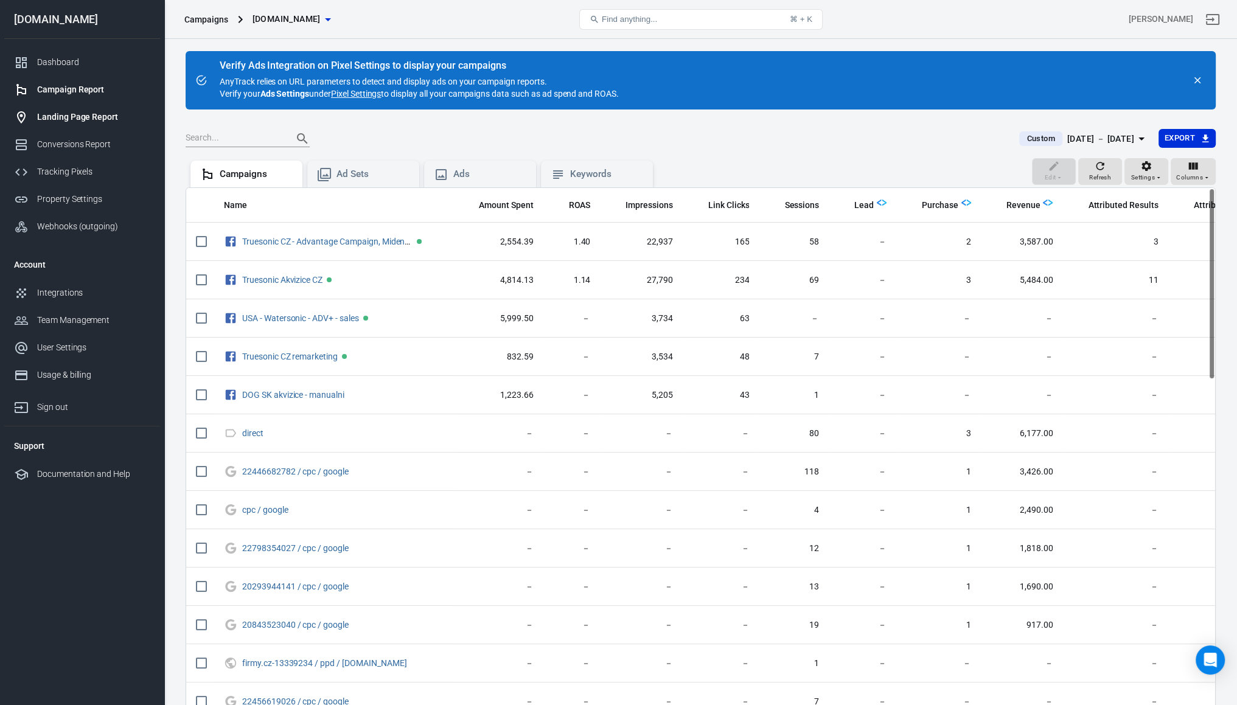
click at [50, 125] on link "Landing Page Report" at bounding box center [82, 116] width 156 height 27
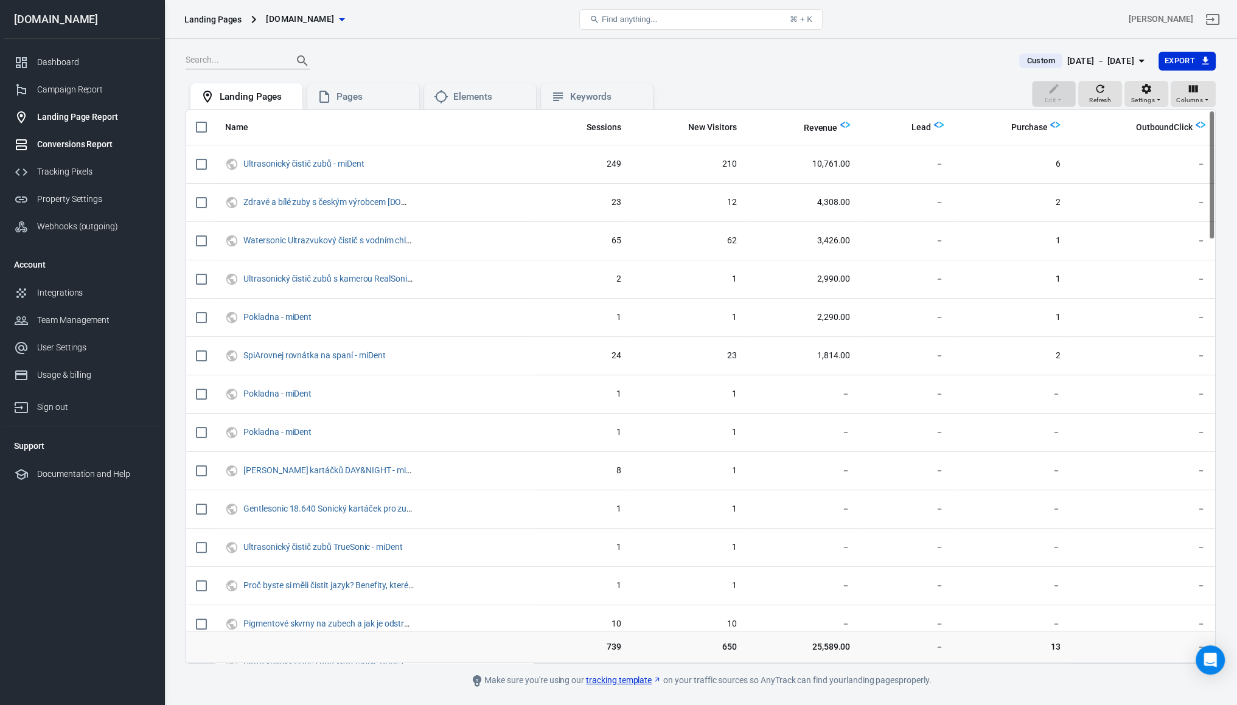
click at [51, 150] on div "Conversions Report" at bounding box center [93, 144] width 113 height 13
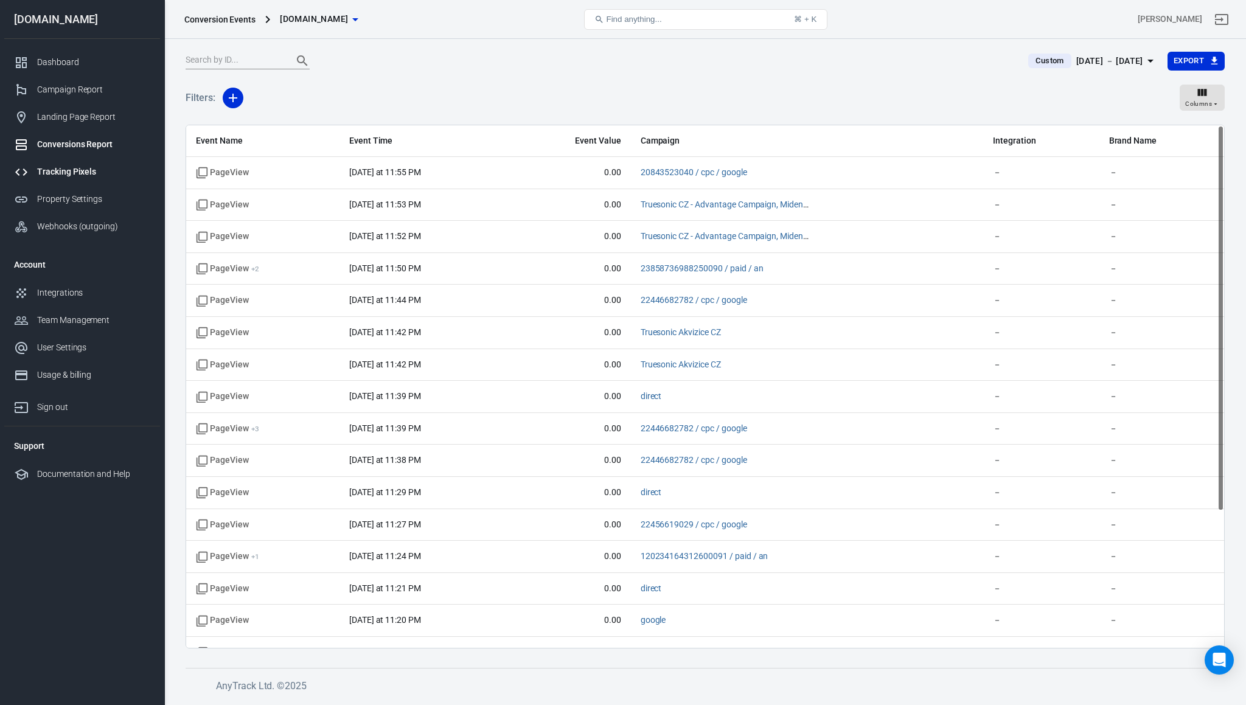
click at [49, 179] on link "Tracking Pixels" at bounding box center [82, 171] width 156 height 27
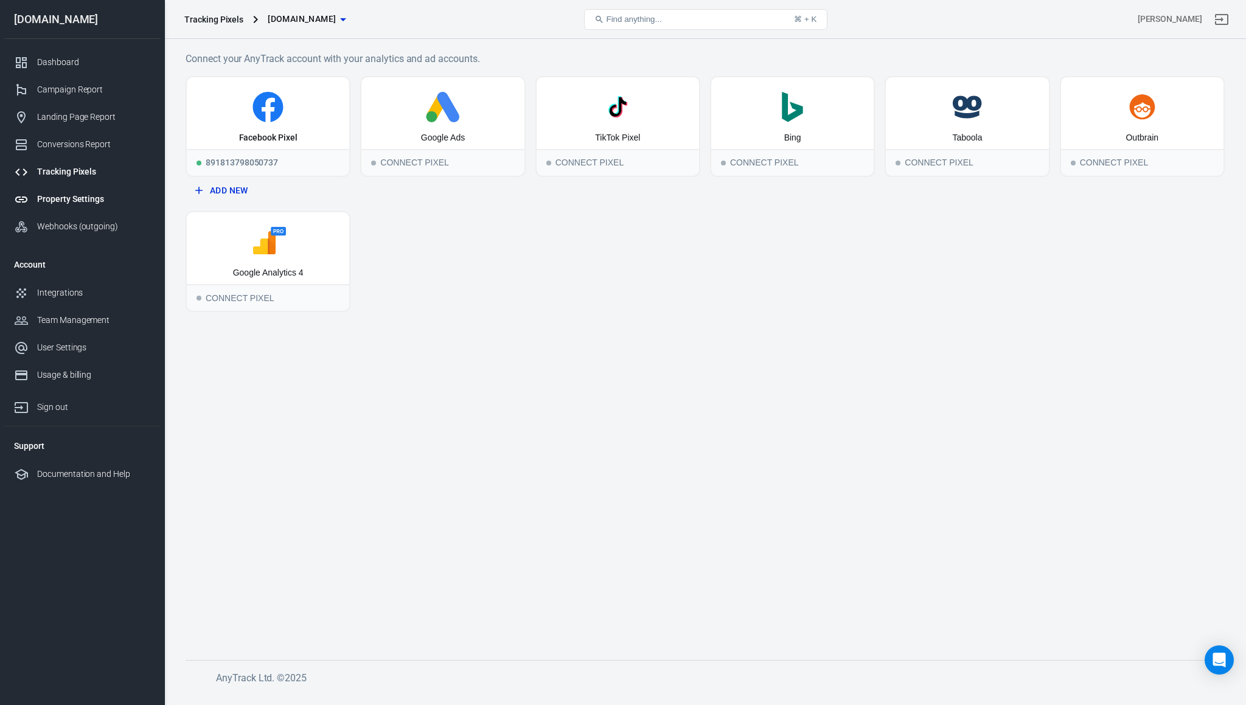
click at [50, 205] on div "Property Settings" at bounding box center [93, 199] width 113 height 13
